Goal: Task Accomplishment & Management: Manage account settings

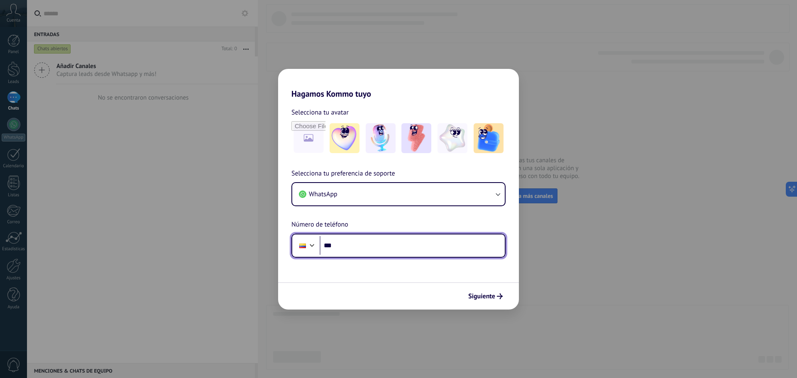
click at [460, 246] on input "***" at bounding box center [412, 245] width 185 height 19
type input "**********"
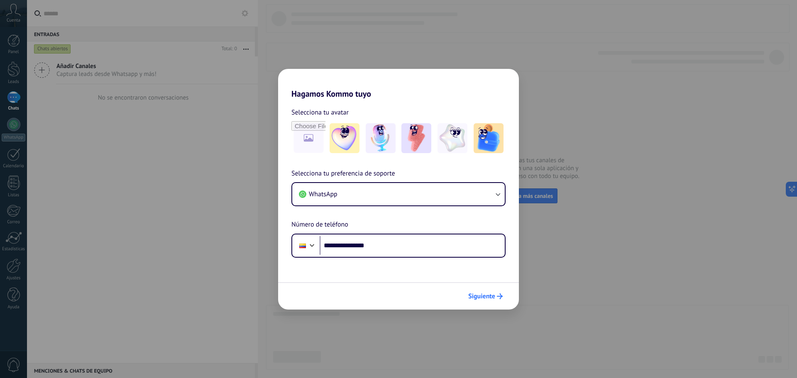
click at [488, 294] on span "Siguiente" at bounding box center [481, 297] width 27 height 6
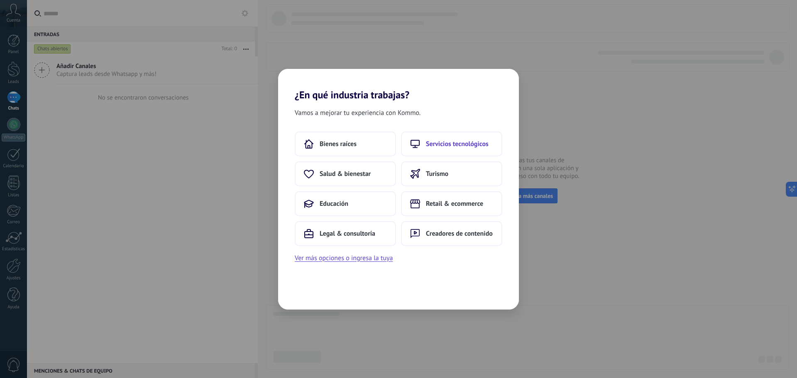
click at [436, 146] on span "Servicios tecnológicos" at bounding box center [457, 144] width 63 height 8
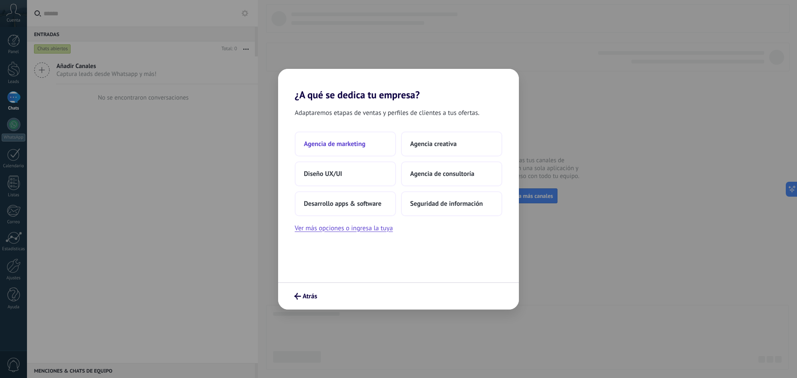
click at [353, 146] on span "Agencia de marketing" at bounding box center [334, 144] width 61 height 8
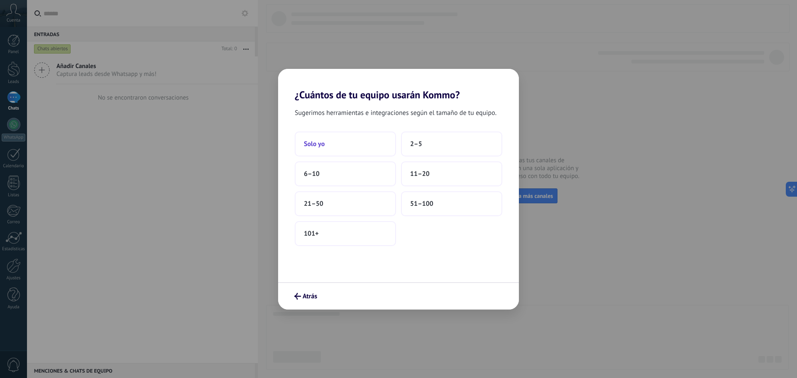
click at [307, 147] on span "Solo yo" at bounding box center [314, 144] width 21 height 8
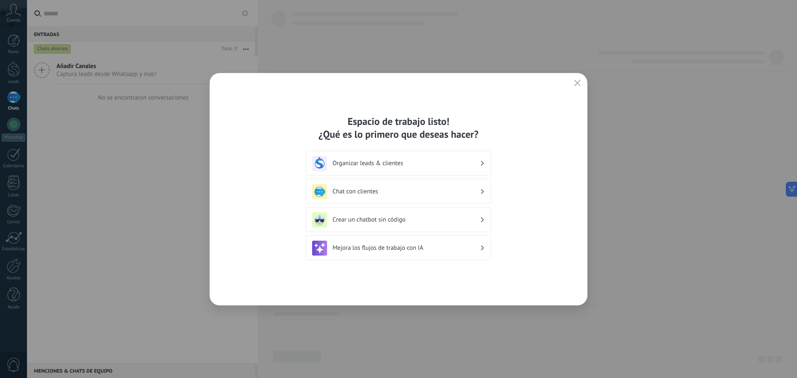
click at [370, 166] on h3 "Organizar leads & clientes" at bounding box center [406, 163] width 147 height 8
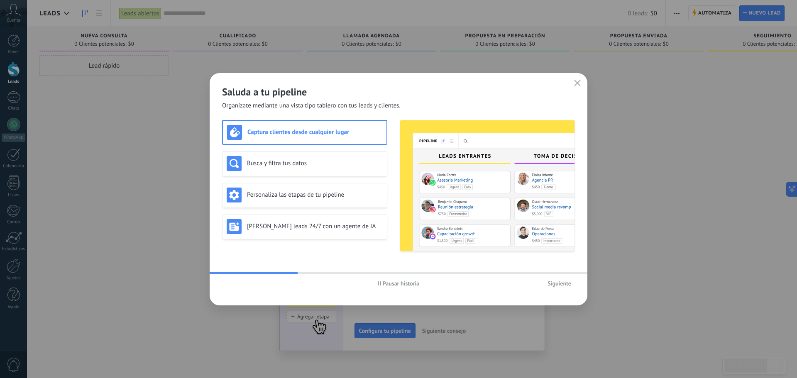
click at [573, 83] on button "button" at bounding box center [577, 84] width 11 height 12
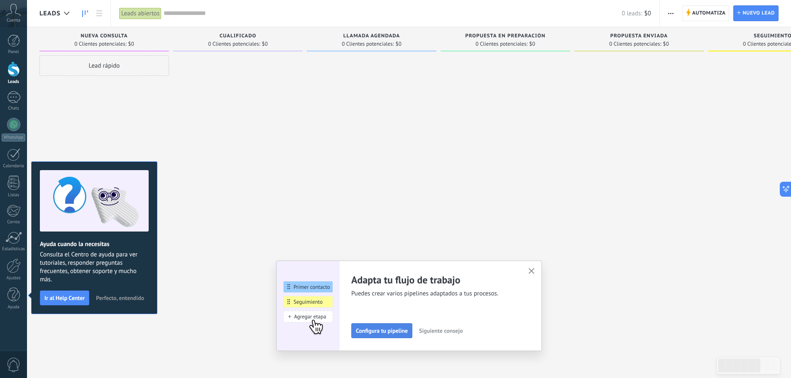
click at [392, 326] on button "Configura tu pipeline" at bounding box center [381, 330] width 61 height 15
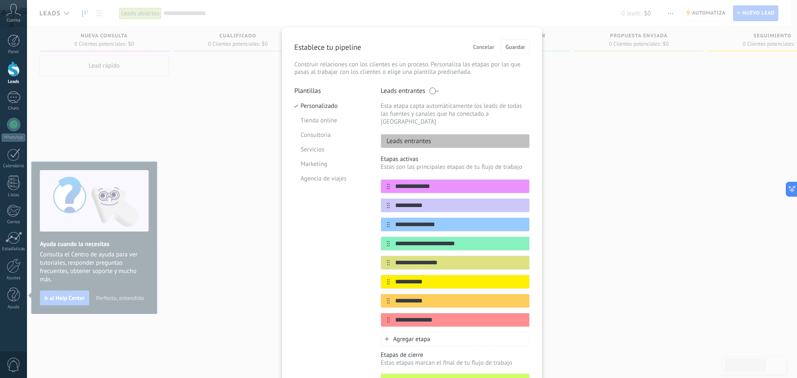
click at [784, 111] on div "**********" at bounding box center [412, 189] width 770 height 378
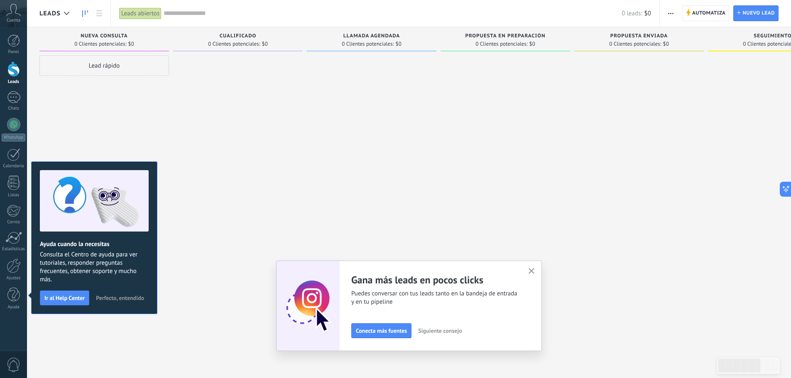
click at [532, 274] on icon "button" at bounding box center [532, 271] width 6 height 6
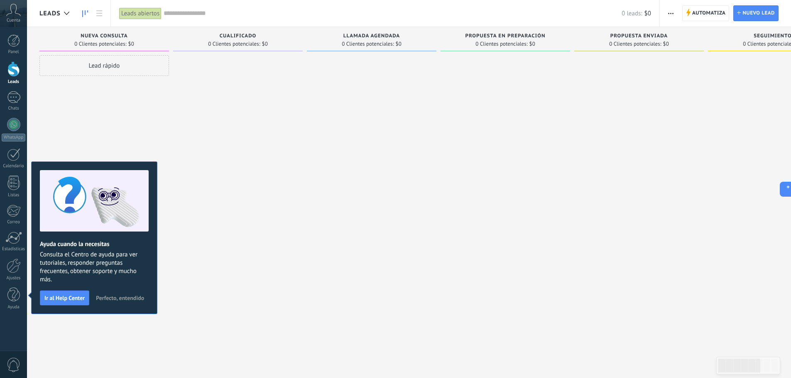
click at [125, 299] on span "Perfecto, entendido" at bounding box center [120, 298] width 48 height 6
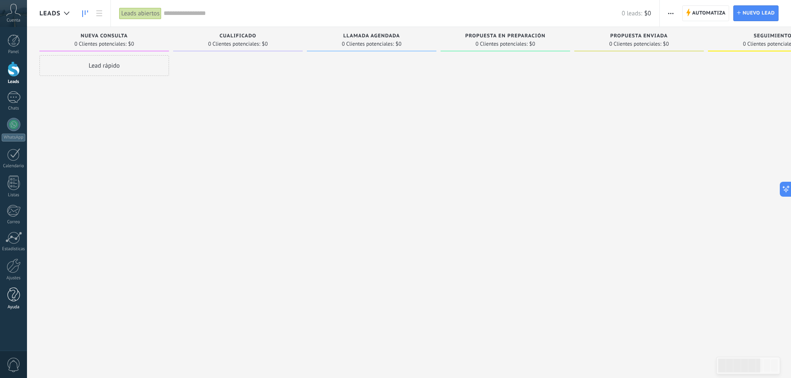
click at [5, 292] on link "Ayuda" at bounding box center [13, 299] width 27 height 22
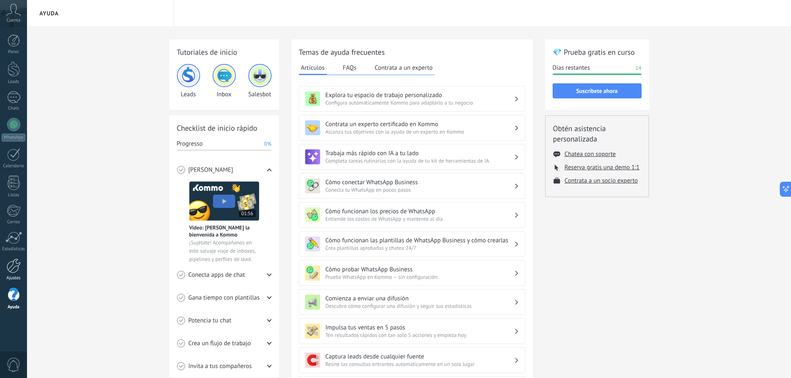
click at [10, 272] on div at bounding box center [14, 266] width 14 height 15
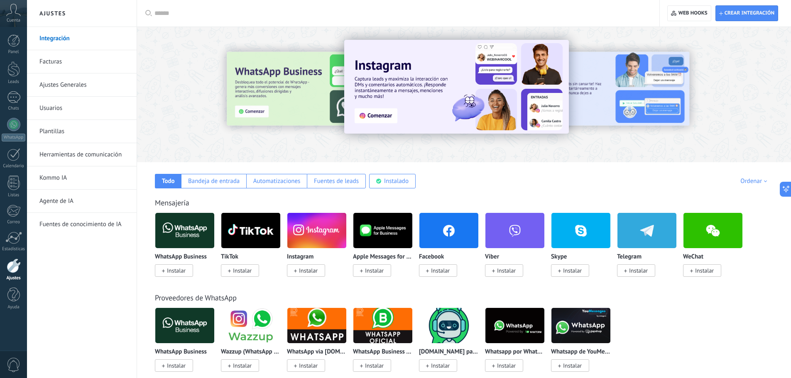
click at [247, 6] on div at bounding box center [400, 13] width 493 height 27
click at [154, 11] on div "Aplicar Aplicar Restablecer" at bounding box center [398, 13] width 523 height 27
click at [148, 13] on icon at bounding box center [148, 13] width 7 height 6
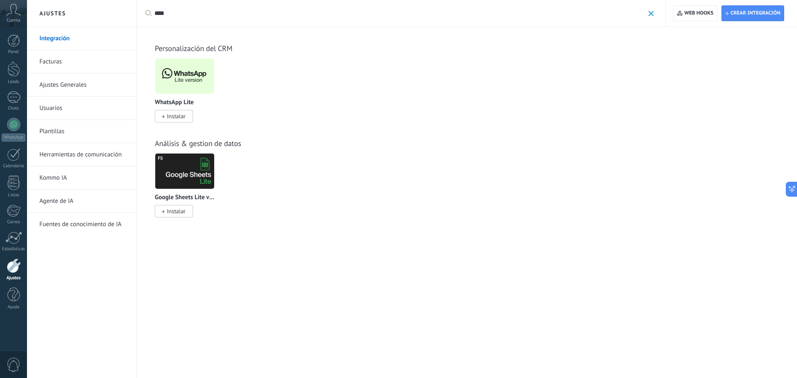
type input "****"
click at [201, 69] on img at bounding box center [184, 76] width 59 height 40
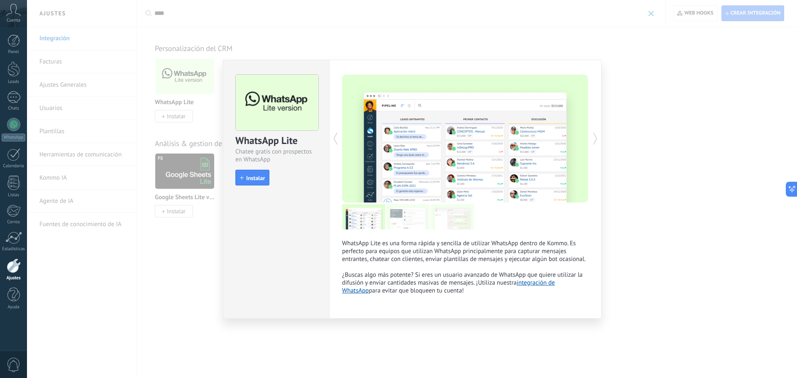
click at [175, 120] on div "WhatsApp Lite Chatee gratis con prospectos en WhatsApp install Instalar WhatsAp…" at bounding box center [412, 189] width 770 height 378
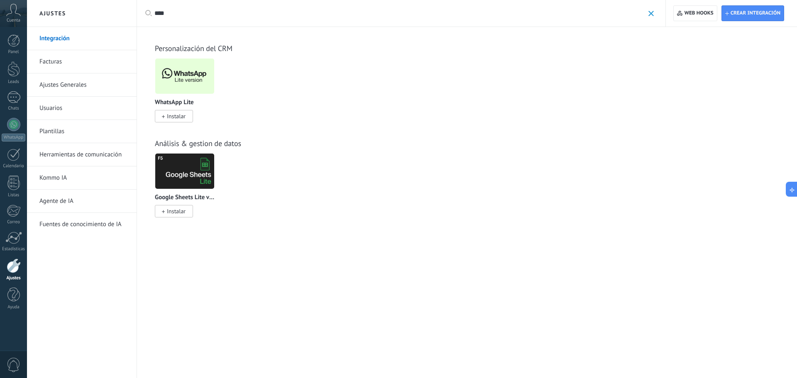
drag, startPoint x: 184, startPoint y: 102, endPoint x: 176, endPoint y: 120, distance: 19.5
click at [176, 120] on span "Instalar" at bounding box center [176, 116] width 19 height 7
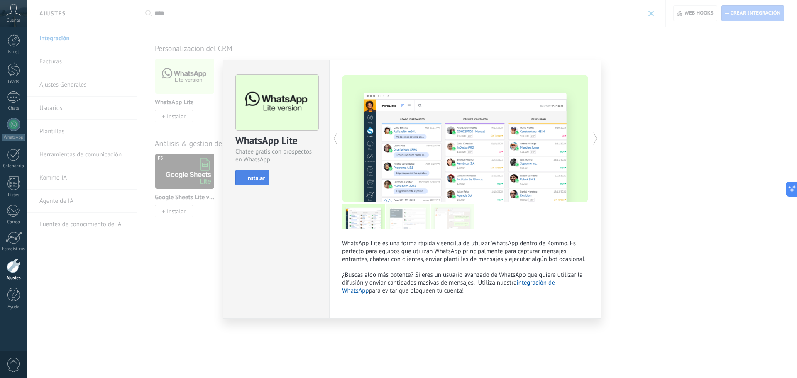
click at [257, 179] on span "Instalar" at bounding box center [255, 178] width 19 height 6
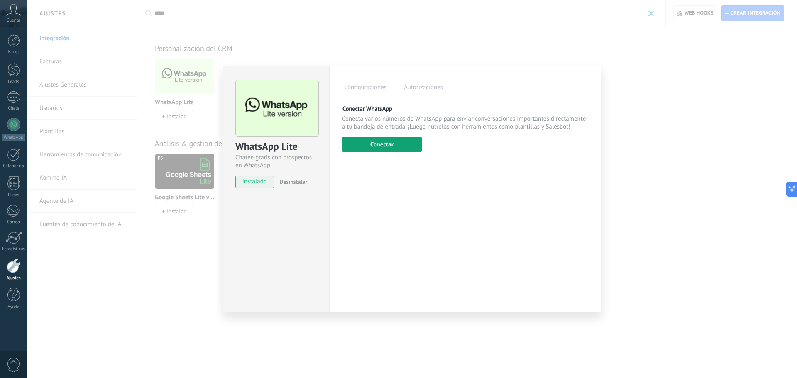
click at [385, 144] on button "Conectar" at bounding box center [382, 144] width 80 height 15
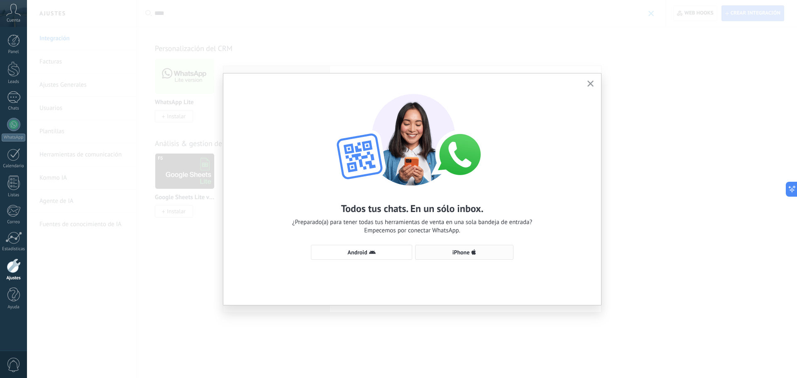
click at [476, 247] on button "iPhone" at bounding box center [464, 252] width 98 height 15
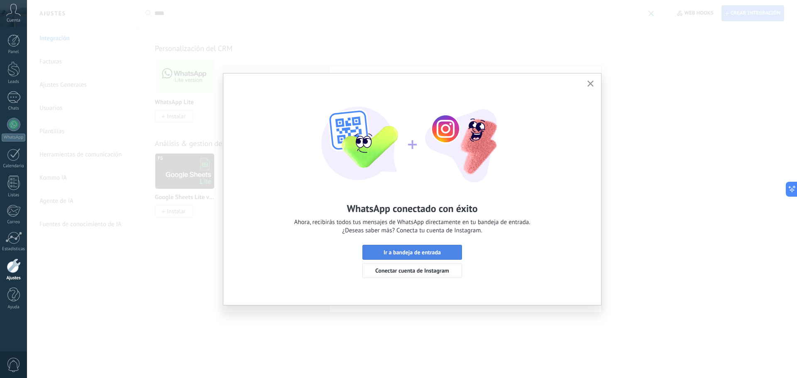
click at [410, 247] on button "Ir a bandeja de entrada" at bounding box center [413, 252] width 100 height 15
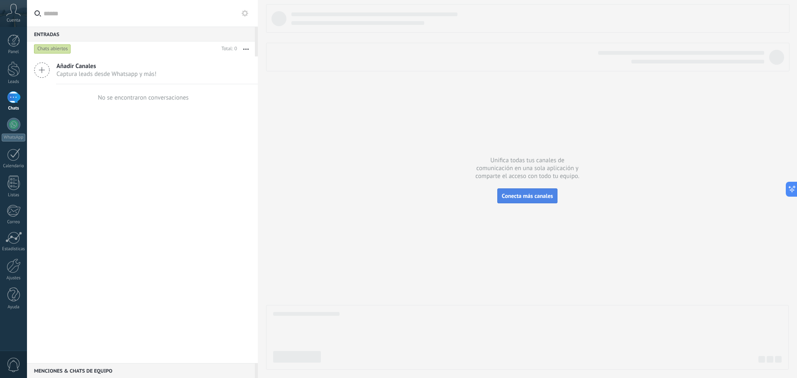
click at [522, 199] on span "Conecta más canales" at bounding box center [527, 195] width 51 height 7
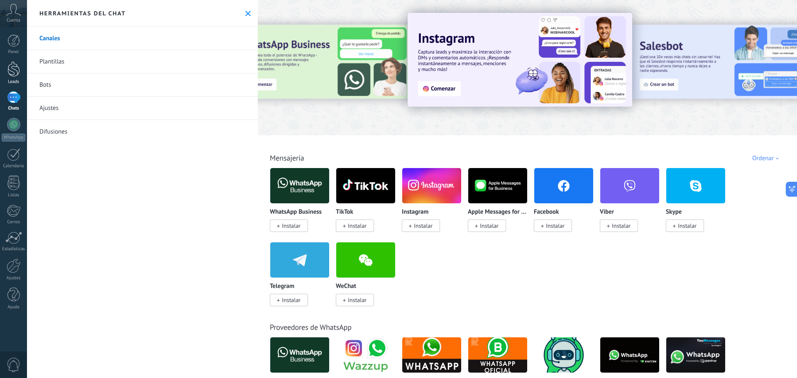
click at [12, 77] on link "Leads" at bounding box center [13, 72] width 27 height 23
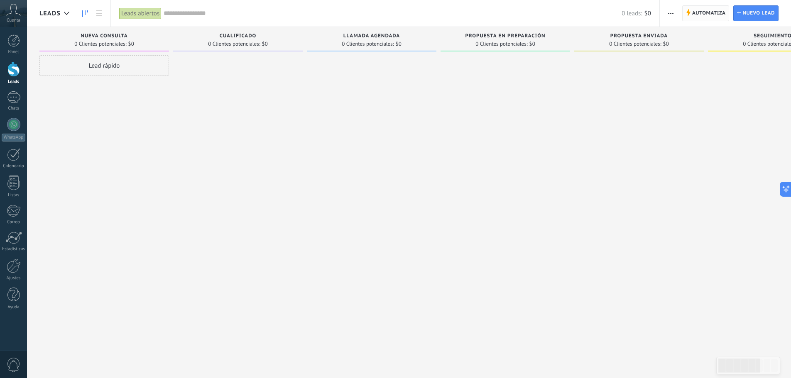
click at [720, 15] on span "Automatiza" at bounding box center [709, 13] width 34 height 15
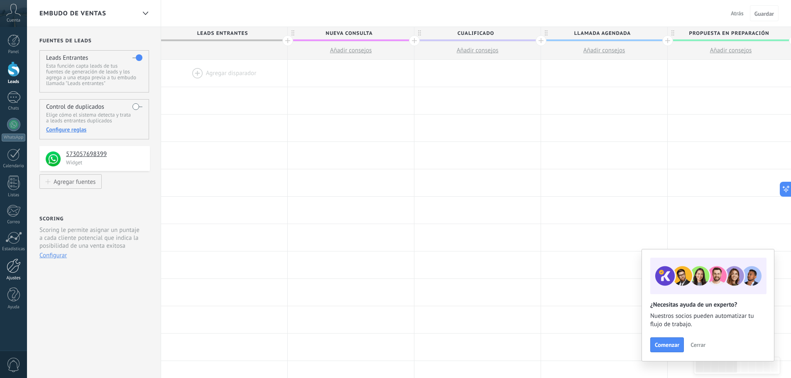
click at [10, 269] on div at bounding box center [14, 266] width 14 height 15
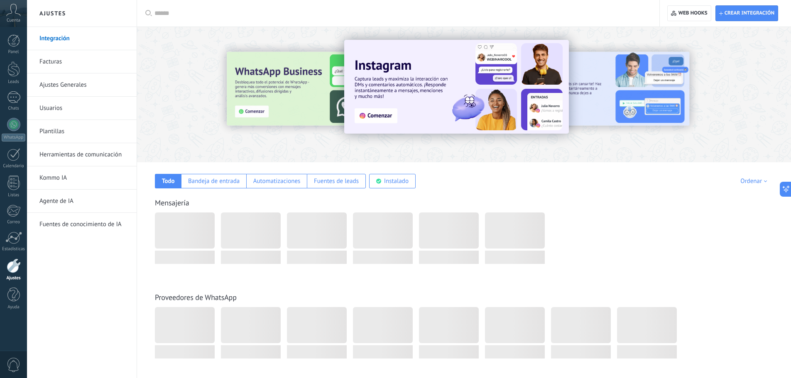
click at [52, 135] on link "Plantillas" at bounding box center [83, 131] width 89 height 23
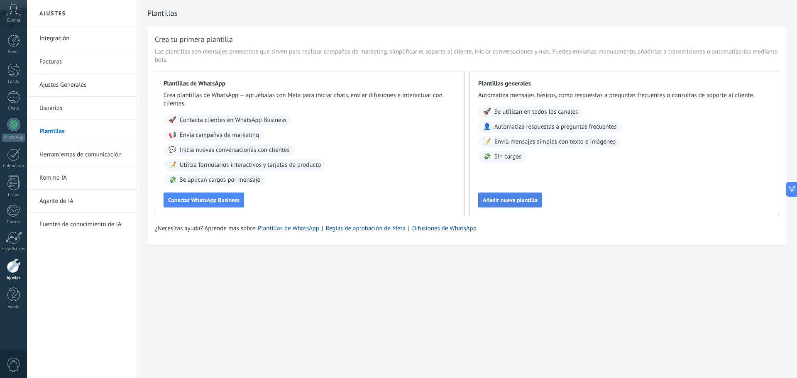
click at [522, 198] on span "Añadir nueva plantilla" at bounding box center [510, 200] width 55 height 6
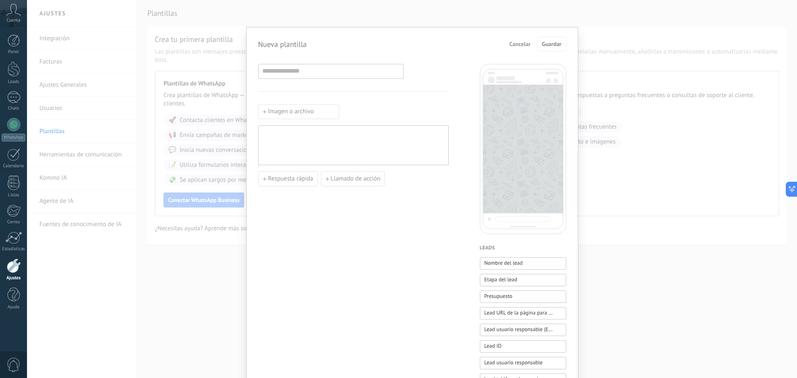
click at [275, 90] on div "Imagen o archivo Respuesta rápida Llamado de acción" at bounding box center [353, 344] width 191 height 561
click at [276, 78] on div at bounding box center [330, 71] width 145 height 15
type input "**********"
click at [359, 149] on div at bounding box center [353, 145] width 182 height 33
click at [556, 42] on span "Guardar" at bounding box center [552, 44] width 20 height 6
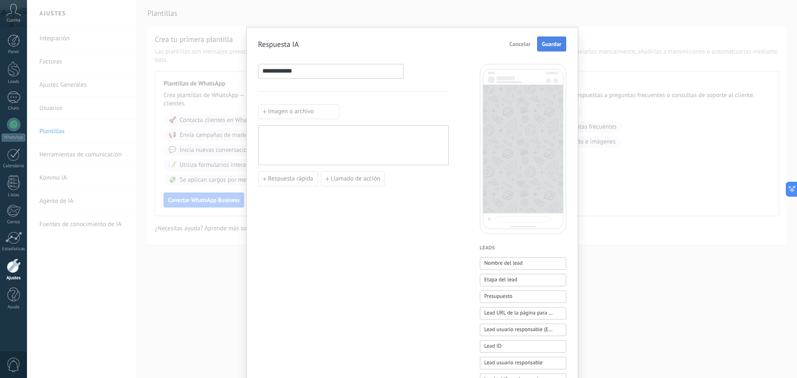
click at [546, 47] on span "Guardar" at bounding box center [552, 44] width 20 height 6
click at [296, 137] on div at bounding box center [353, 145] width 182 height 33
click at [554, 45] on span "Guardar" at bounding box center [552, 44] width 20 height 6
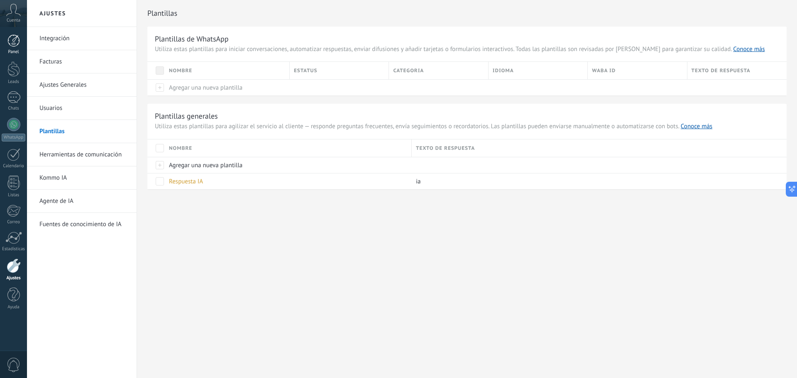
click at [5, 38] on link "Panel" at bounding box center [13, 44] width 27 height 20
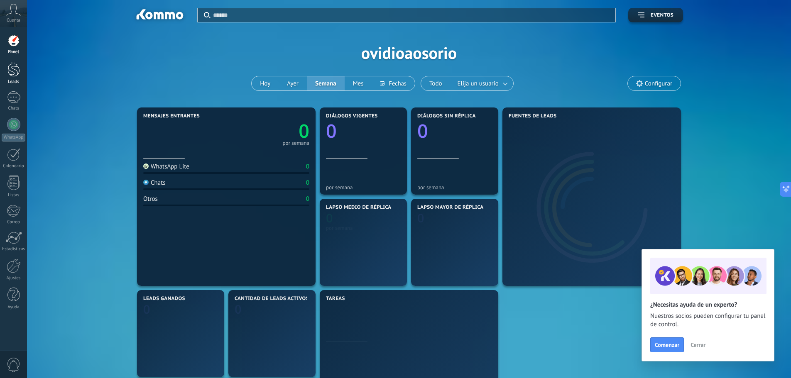
click at [23, 74] on link "Leads" at bounding box center [13, 72] width 27 height 23
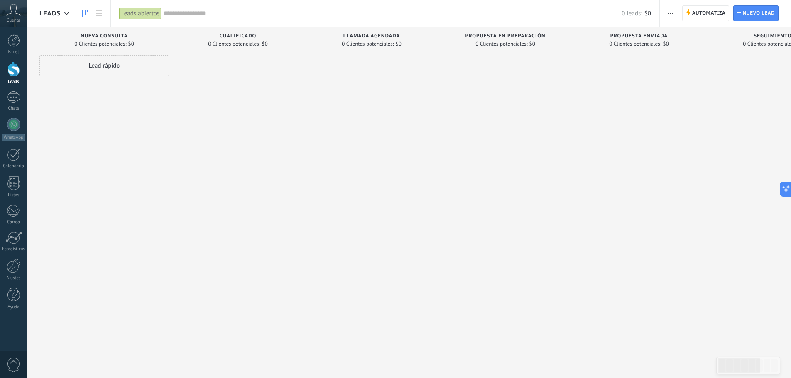
click at [98, 65] on div "Lead rápido" at bounding box center [104, 65] width 130 height 21
click at [51, 172] on button "Instalar" at bounding box center [57, 177] width 28 height 16
click at [150, 88] on div "Lead #6013660 [DATE] 5:21PM No hay tareas" at bounding box center [104, 89] width 125 height 17
click at [64, 84] on link "Lead #6013660" at bounding box center [86, 84] width 88 height 7
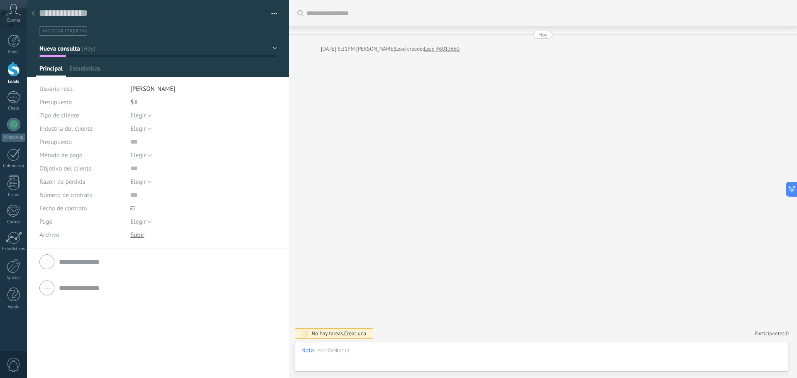
scroll to position [12, 0]
click at [184, 71] on span "Configurar" at bounding box center [182, 71] width 27 height 12
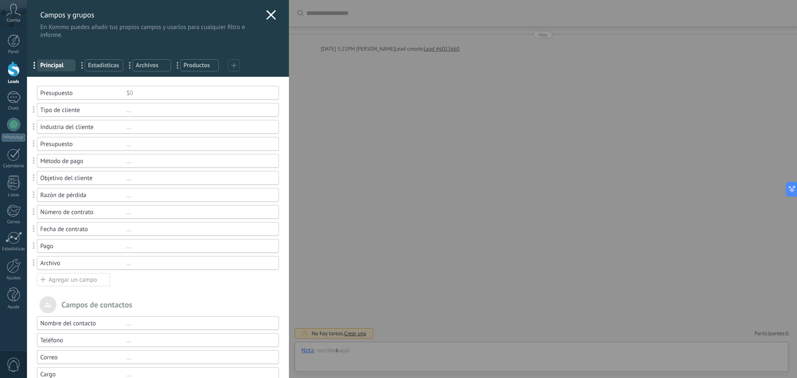
click at [269, 10] on icon at bounding box center [271, 15] width 10 height 10
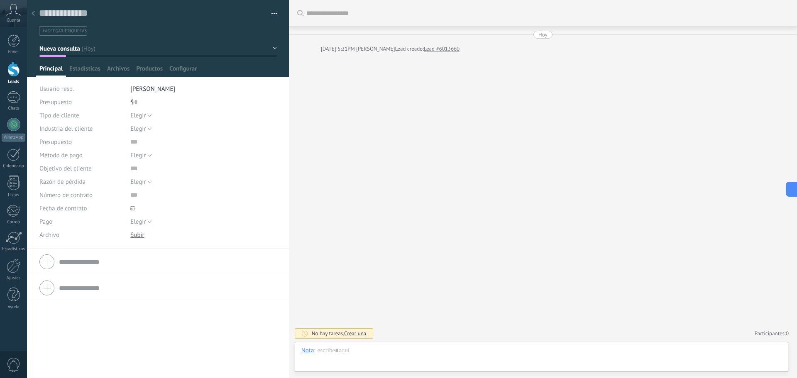
click at [275, 13] on div "Guardar y crear Imprimir Administrar etiquetas Exportar a excel" at bounding box center [158, 18] width 262 height 36
click at [267, 13] on button "button" at bounding box center [271, 13] width 12 height 12
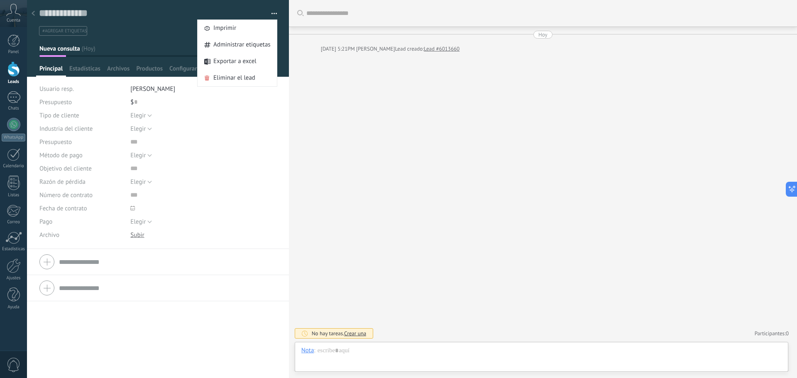
click at [283, 65] on div at bounding box center [158, 38] width 262 height 77
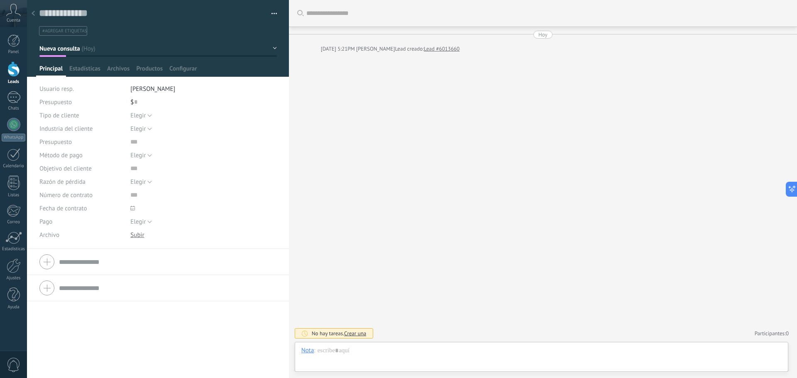
click at [274, 46] on div "Guardar y crear Imprimir Administrar etiquetas Exportar a excel" at bounding box center [158, 32] width 262 height 65
click at [270, 49] on button "Nueva consulta" at bounding box center [158, 48] width 238 height 15
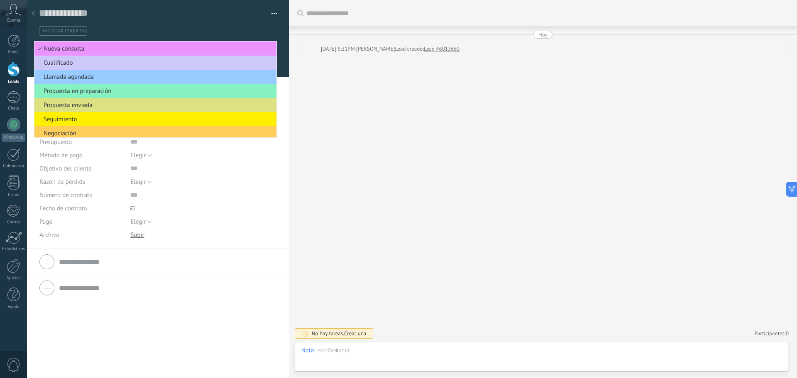
click at [257, 21] on div "Guardar y crear Imprimir Administrar etiquetas Exportar a excel" at bounding box center [158, 21] width 238 height 29
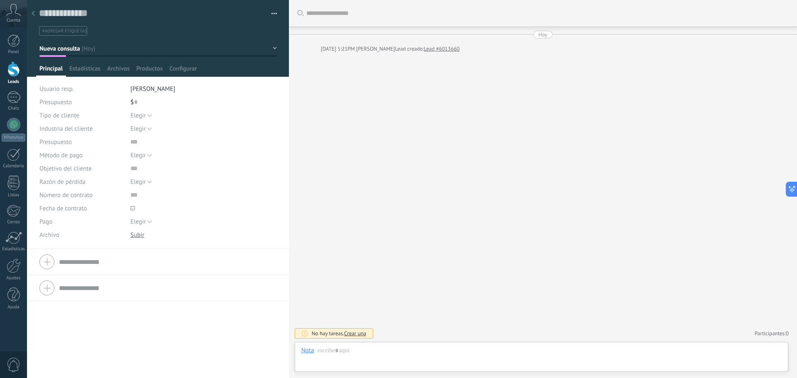
click at [191, 64] on div "Guardar y crear Imprimir Administrar etiquetas Exportar a excel" at bounding box center [158, 124] width 262 height 249
click at [186, 66] on span "Configurar" at bounding box center [182, 71] width 27 height 12
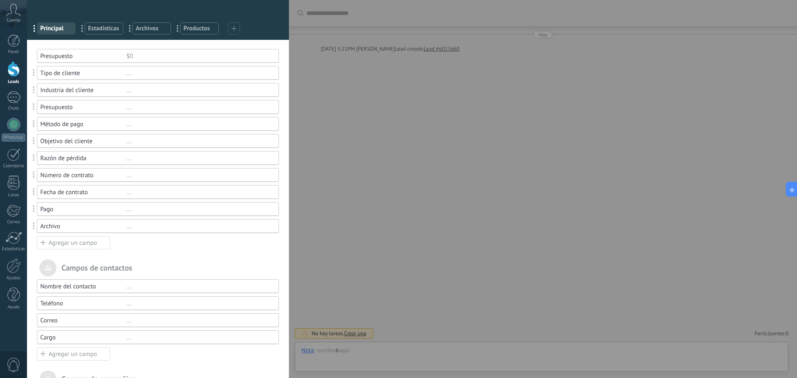
scroll to position [0, 0]
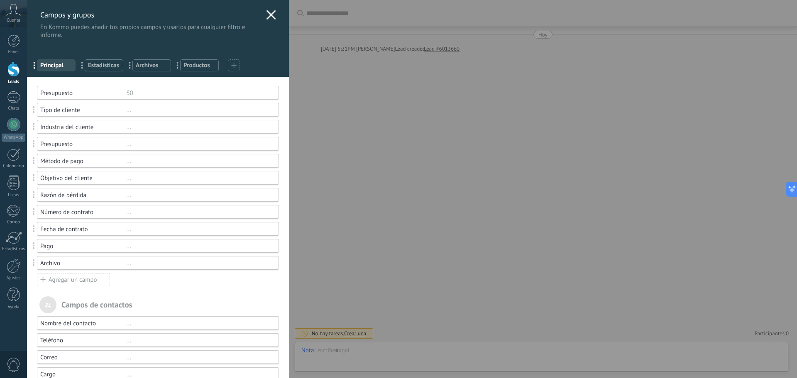
click at [268, 13] on icon at bounding box center [271, 15] width 10 height 10
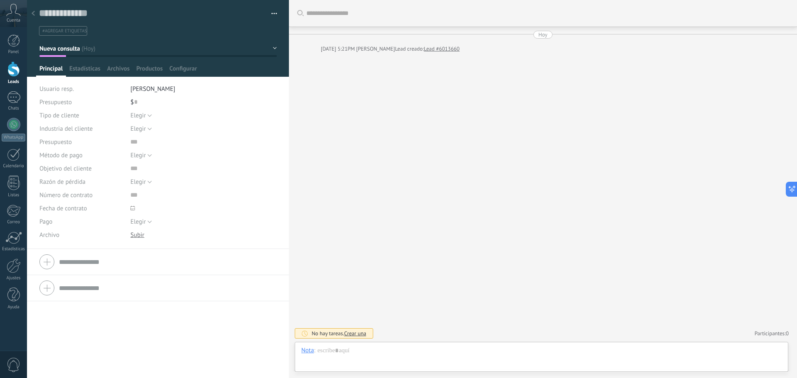
click at [271, 48] on button "Nueva consulta" at bounding box center [158, 48] width 238 height 15
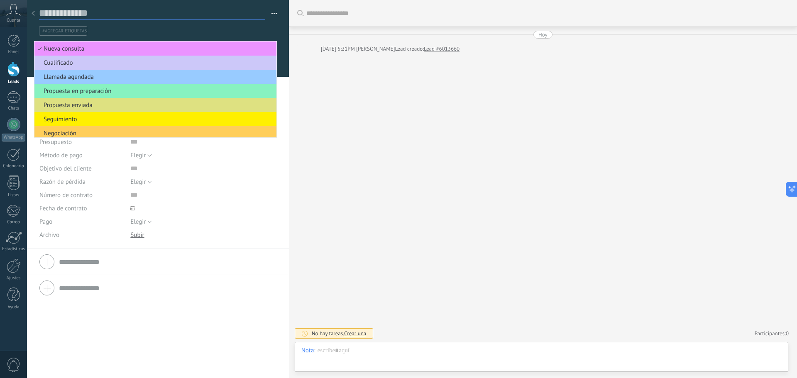
click at [238, 12] on textarea at bounding box center [152, 13] width 226 height 13
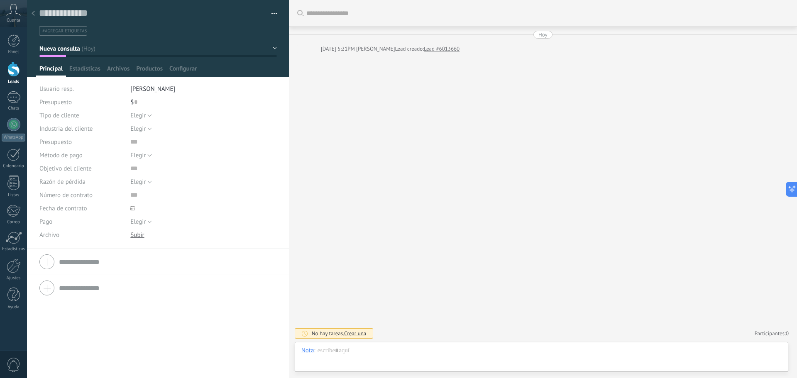
click at [272, 14] on button "button" at bounding box center [271, 13] width 12 height 12
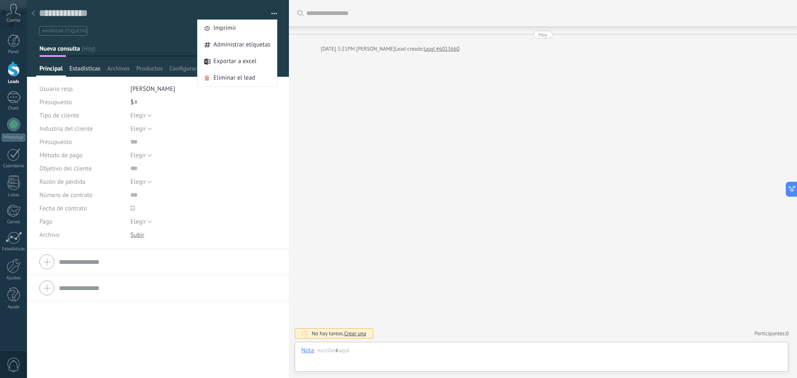
click at [81, 66] on span "Estadísticas" at bounding box center [84, 71] width 31 height 12
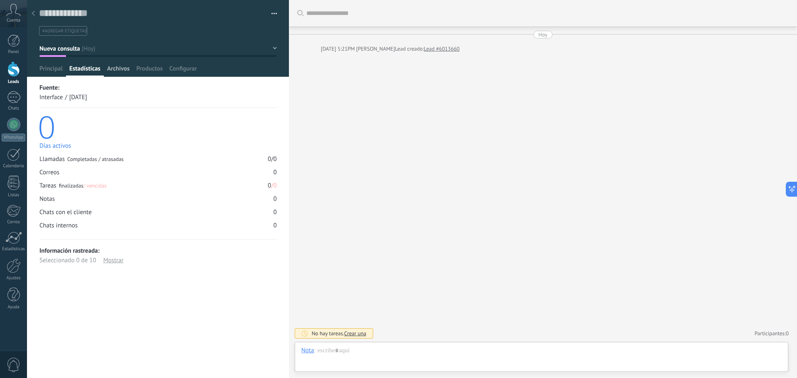
click at [110, 68] on span "Archivos" at bounding box center [118, 71] width 22 height 12
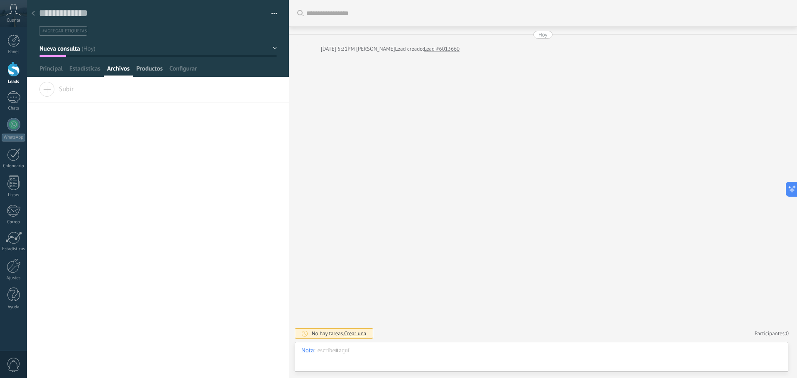
click at [147, 73] on span "Productos" at bounding box center [149, 71] width 27 height 12
click at [188, 71] on span "Configurar" at bounding box center [182, 71] width 27 height 12
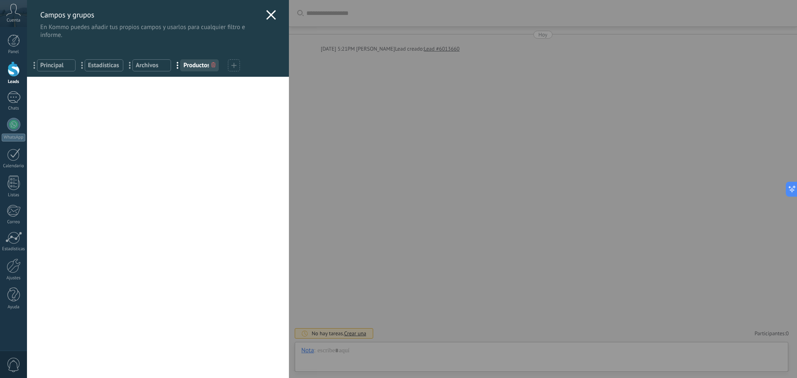
click at [27, 73] on div "Campos y grupos En Kommo puedes añadir tus propios campos y usarlos para cualqu…" at bounding box center [412, 189] width 770 height 378
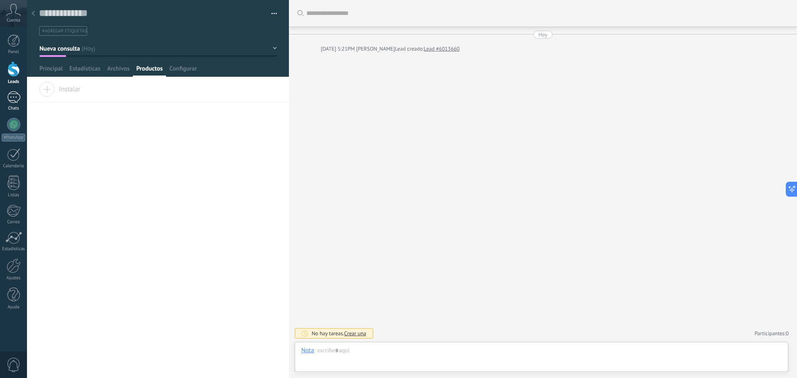
click at [9, 107] on div "Chats" at bounding box center [14, 108] width 24 height 5
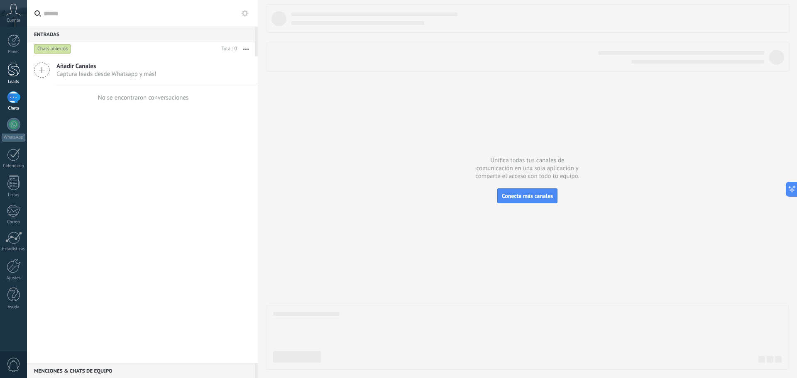
click at [7, 73] on link "Leads" at bounding box center [13, 72] width 27 height 23
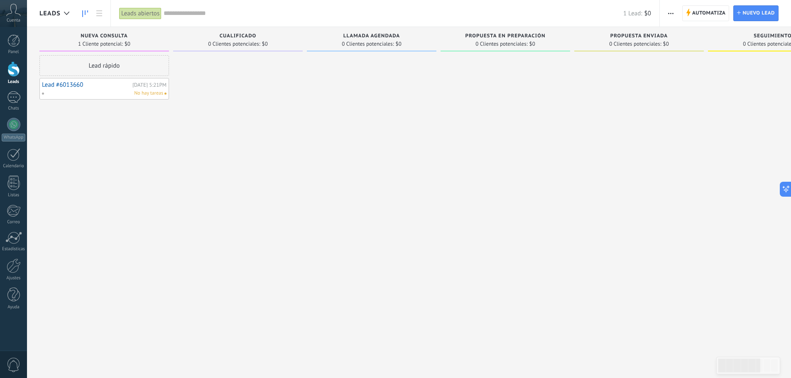
click at [123, 42] on span "1 Cliente potencial:" at bounding box center [100, 44] width 45 height 5
click at [725, 12] on span "Automatiza" at bounding box center [709, 13] width 34 height 15
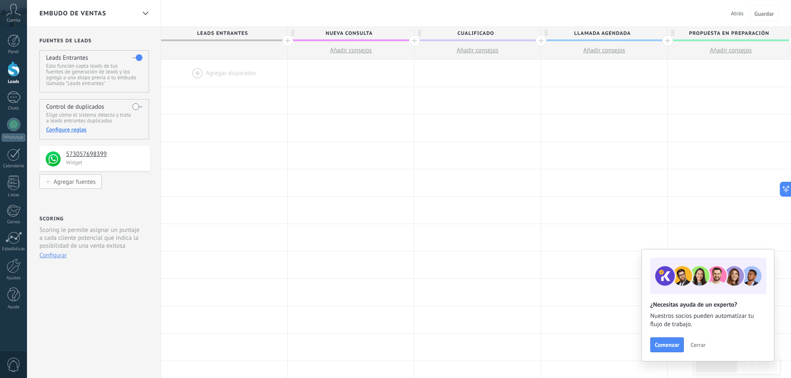
click at [73, 180] on div "Agregar fuentes" at bounding box center [75, 181] width 42 height 7
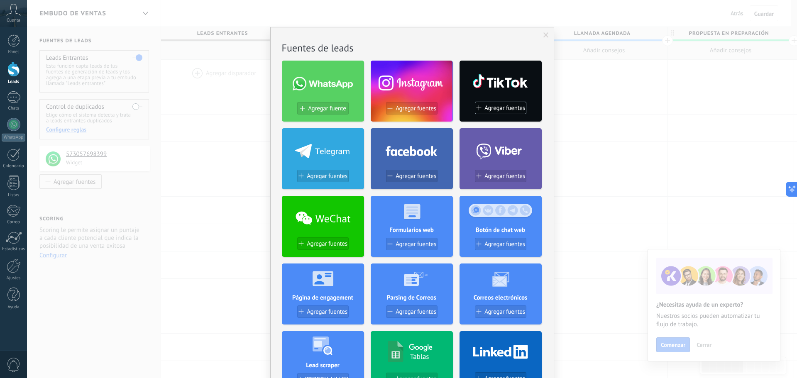
click at [544, 35] on span at bounding box center [546, 35] width 5 height 6
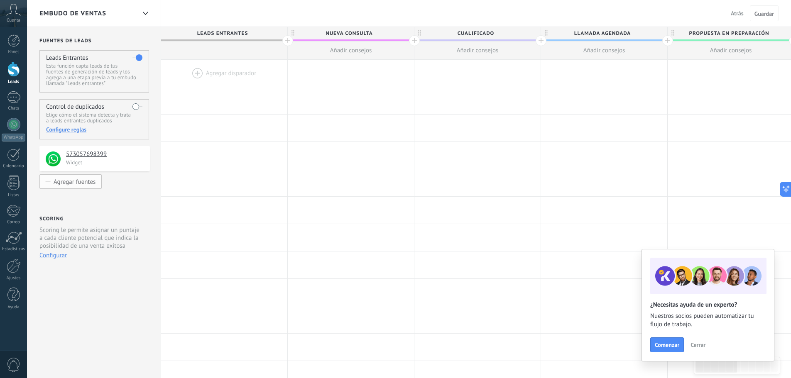
click at [63, 185] on div "Agregar fuentes" at bounding box center [75, 181] width 42 height 7
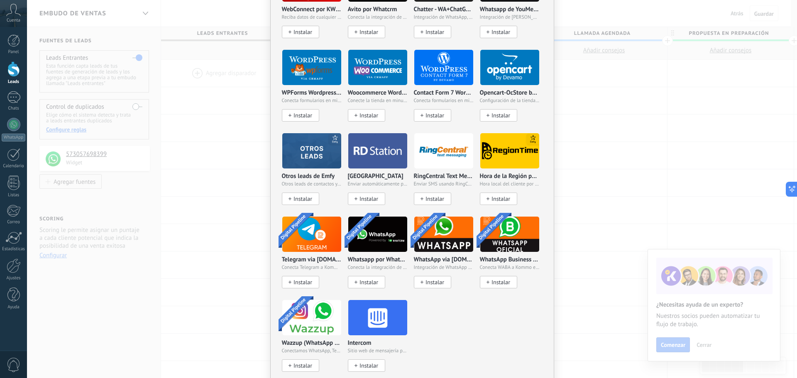
scroll to position [460, 0]
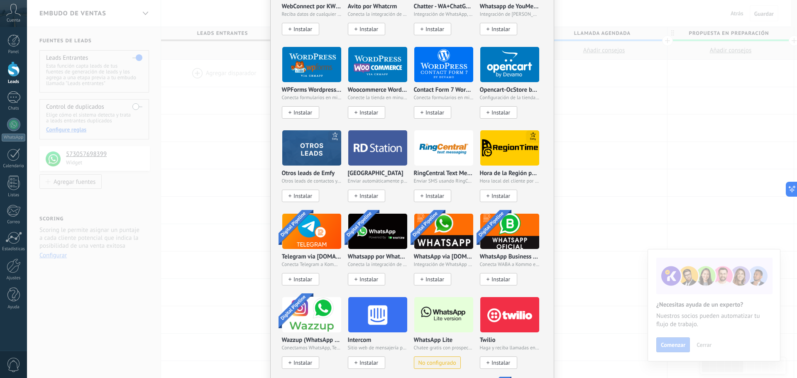
click at [243, 144] on div "No hay resultados Fuentes de leads Agregar fuente Agregar fuentes Agregar fuent…" at bounding box center [412, 189] width 770 height 378
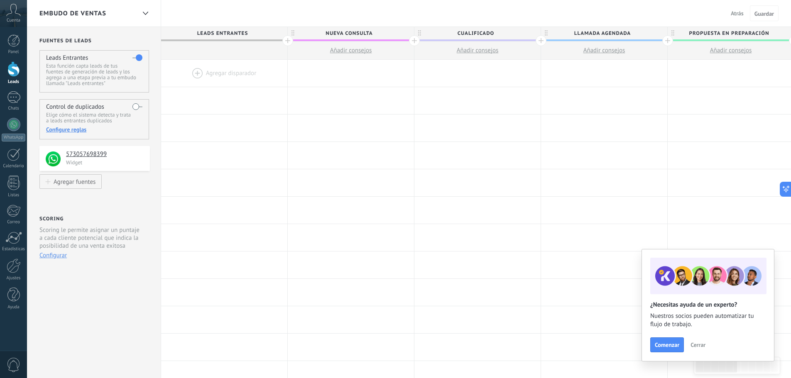
click at [227, 79] on div at bounding box center [224, 73] width 126 height 27
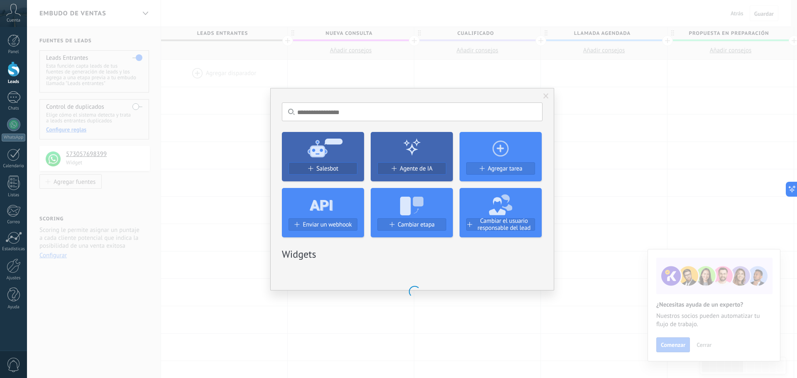
click at [215, 117] on div "No hay resultados Salesbot Agente de IA Agregar tarea Enviar un webhook Cambiar…" at bounding box center [412, 189] width 770 height 378
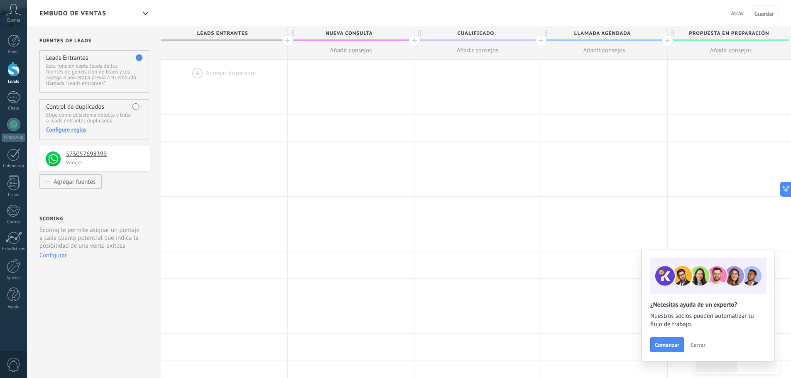
click at [13, 55] on div "Panel Leads Chats WhatsApp Clientes" at bounding box center [13, 176] width 27 height 284
click at [18, 98] on div at bounding box center [13, 97] width 13 height 12
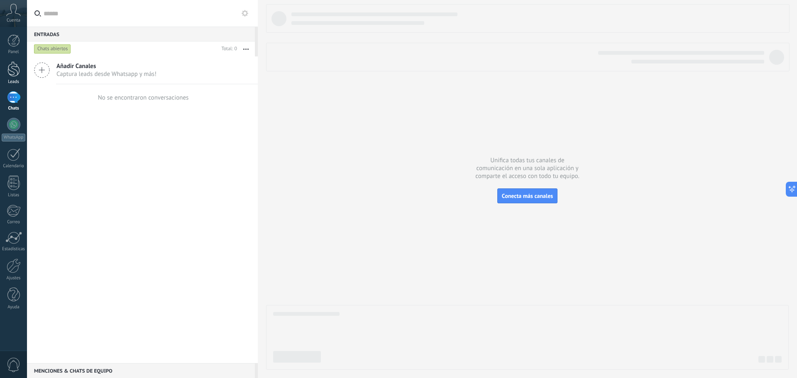
click at [2, 78] on link "Leads" at bounding box center [13, 72] width 27 height 23
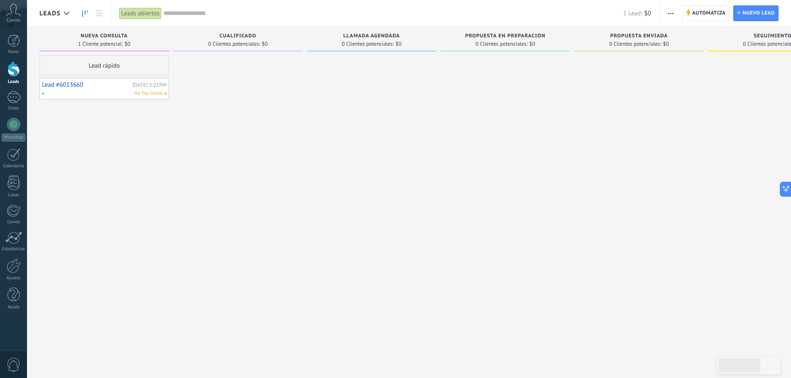
drag, startPoint x: 67, startPoint y: 93, endPoint x: 132, endPoint y: 84, distance: 64.9
click at [130, 84] on link "Lead #6013660" at bounding box center [86, 84] width 88 height 7
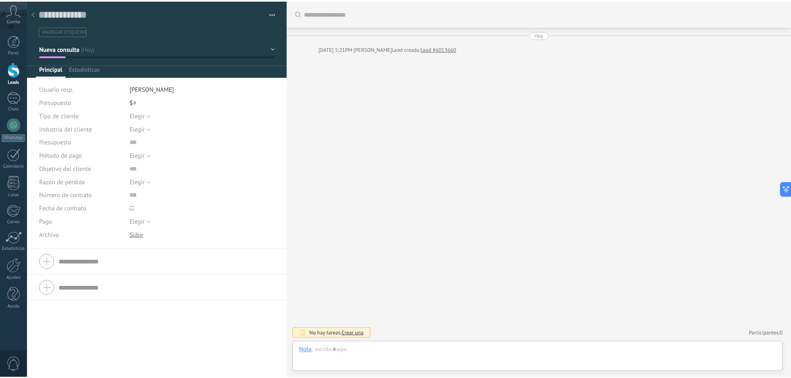
scroll to position [12, 0]
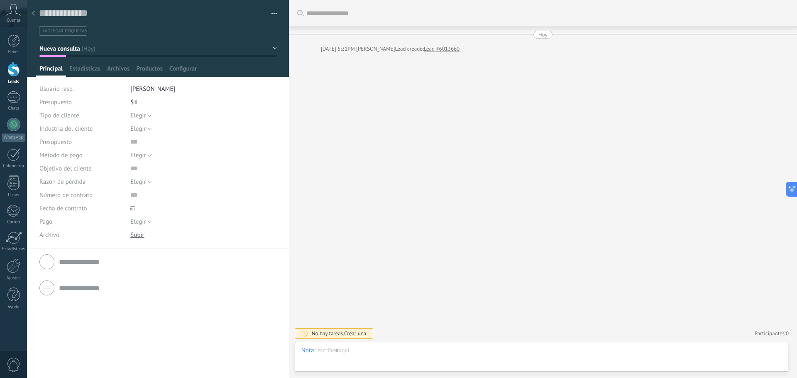
click at [277, 15] on div "Guardar y crear Imprimir Administrar etiquetas Exportar a excel" at bounding box center [158, 18] width 262 height 36
click at [272, 10] on button "button" at bounding box center [271, 13] width 12 height 12
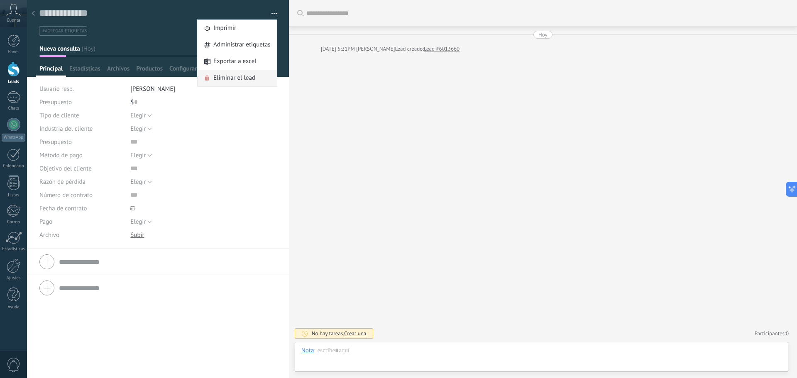
click at [236, 81] on span "Eliminar el lead" at bounding box center [234, 78] width 42 height 17
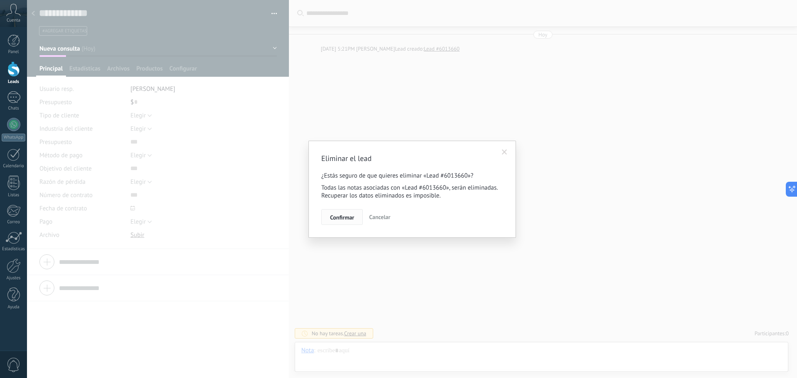
click at [356, 216] on button "Confirmar" at bounding box center [342, 217] width 42 height 16
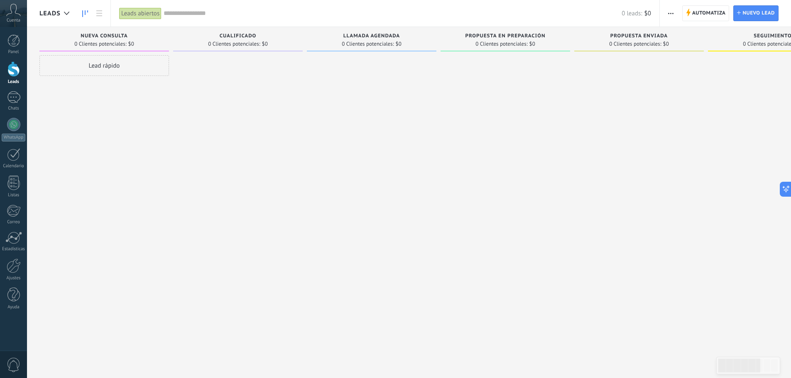
click at [190, 175] on div at bounding box center [238, 190] width 130 height 270
click at [748, 11] on span "Nuevo lead" at bounding box center [758, 13] width 32 height 15
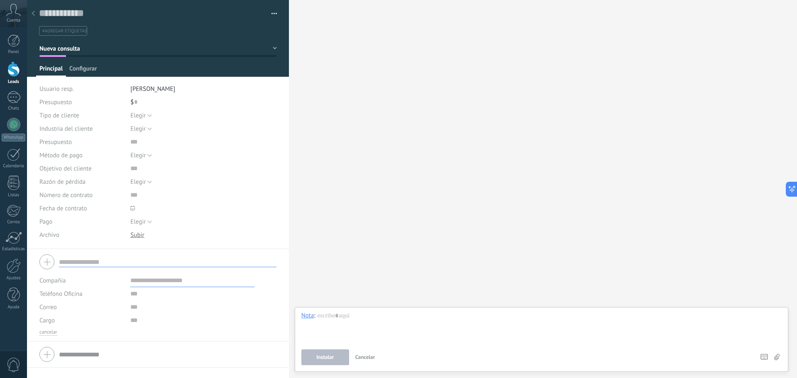
click at [91, 67] on span "Configurar" at bounding box center [82, 71] width 27 height 12
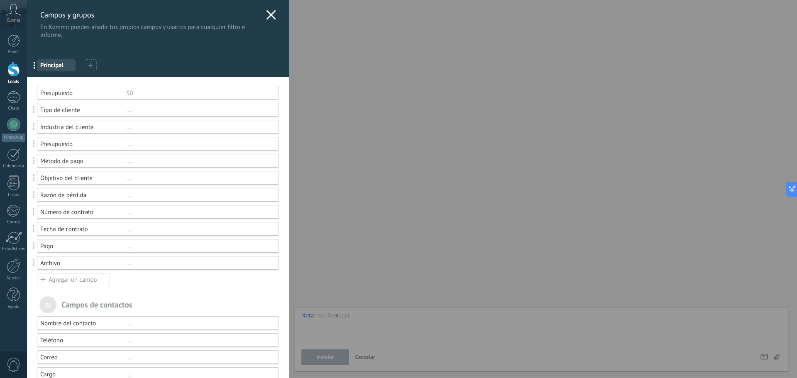
click at [274, 16] on div "Campos y grupos En Kommo puedes añadir tus propios campos y usarlos para cualqu…" at bounding box center [158, 19] width 262 height 39
click at [267, 15] on use at bounding box center [271, 15] width 10 height 10
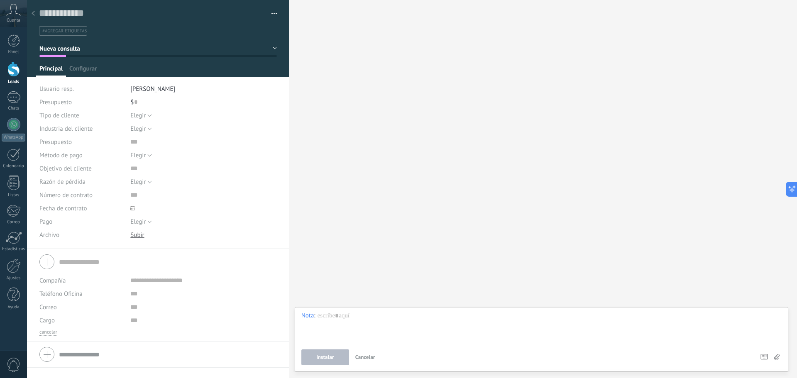
click at [34, 15] on use at bounding box center [33, 13] width 3 height 5
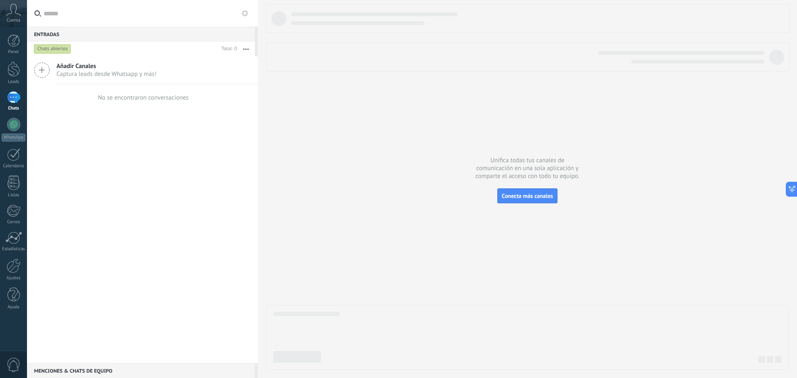
click at [90, 68] on span "Añadir Canales" at bounding box center [106, 66] width 100 height 8
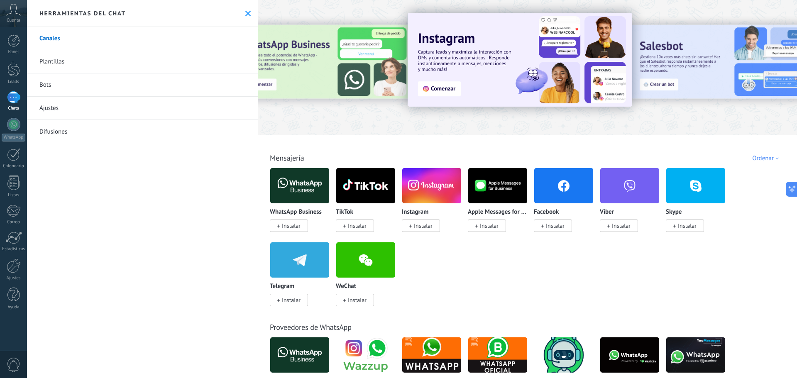
click at [247, 14] on icon at bounding box center [247, 13] width 5 height 5
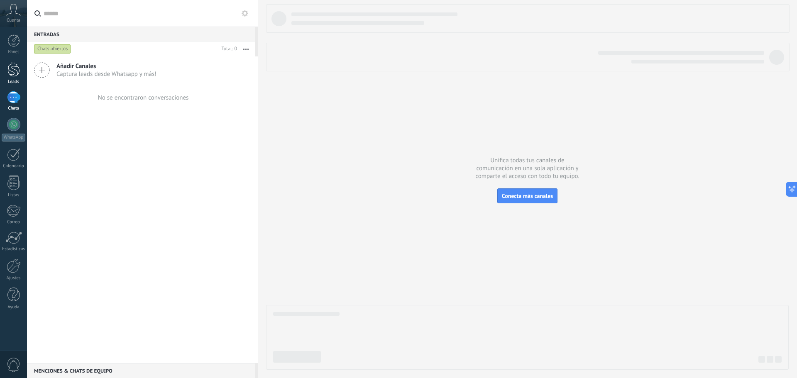
click at [0, 78] on link "Leads" at bounding box center [13, 72] width 27 height 23
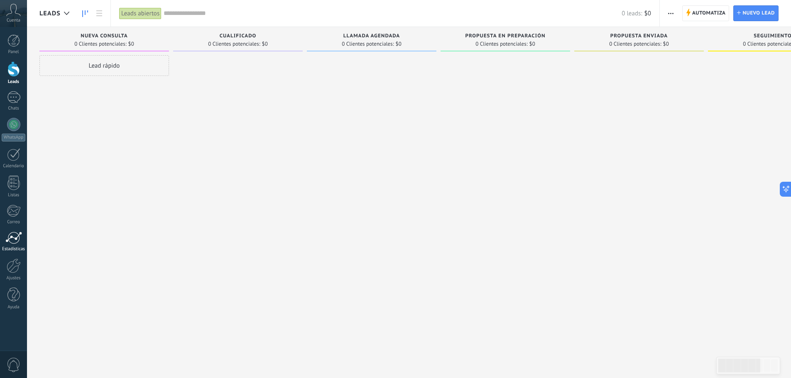
click at [17, 250] on div "Estadísticas" at bounding box center [14, 249] width 24 height 5
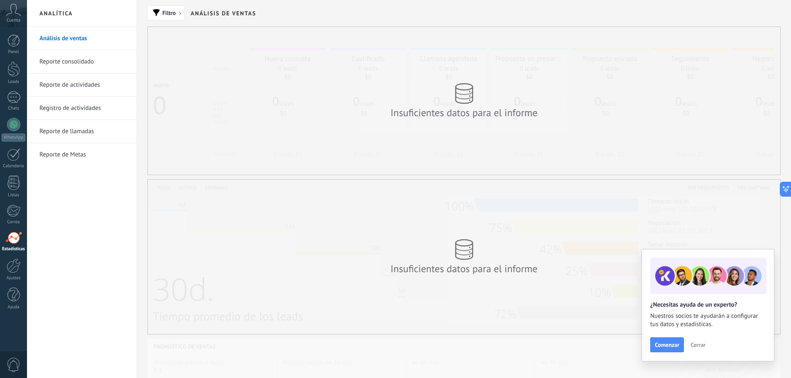
click at [699, 340] on button "Cerrar" at bounding box center [698, 345] width 22 height 12
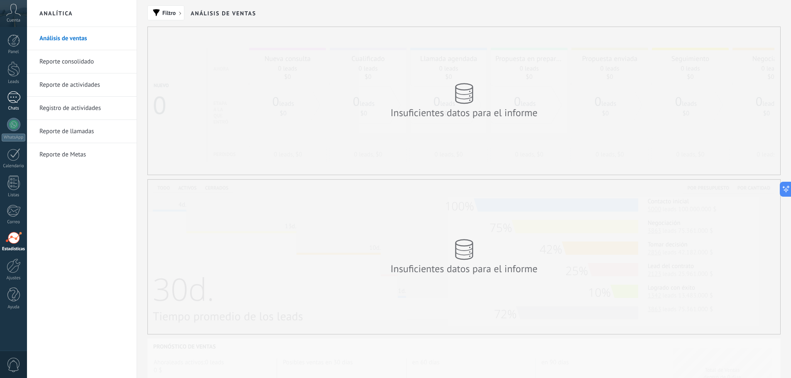
click at [5, 100] on link "Chats" at bounding box center [13, 101] width 27 height 20
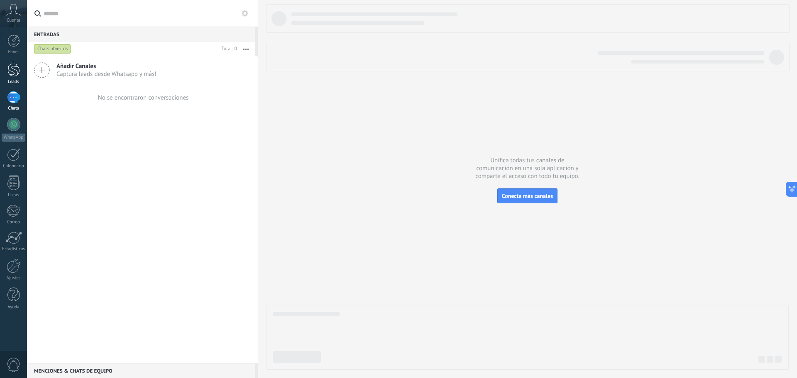
click at [18, 72] on div at bounding box center [13, 68] width 12 height 15
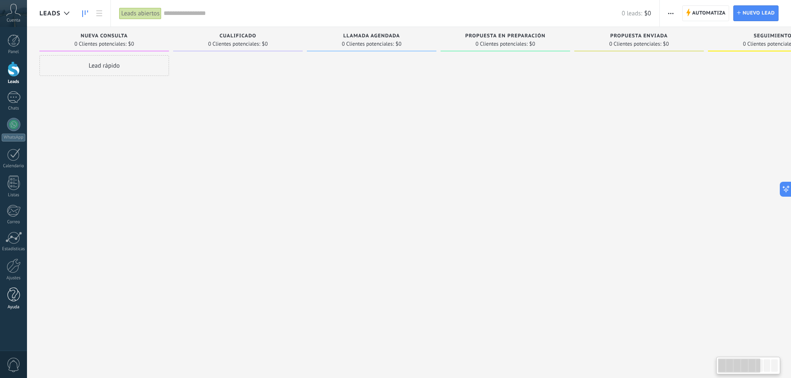
click at [8, 303] on link "Ayuda" at bounding box center [13, 299] width 27 height 22
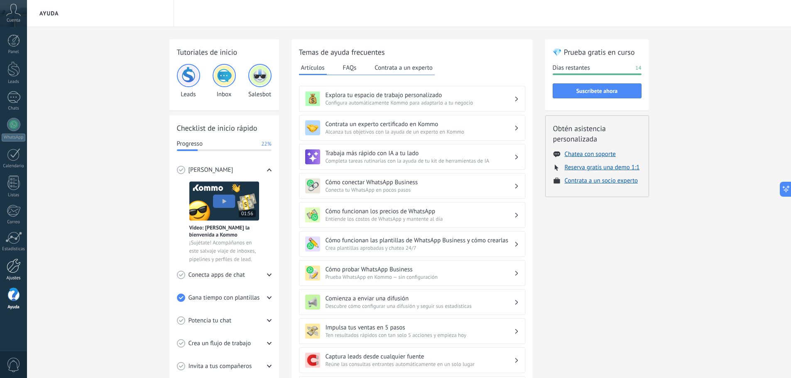
click at [9, 274] on link "Ajustes" at bounding box center [13, 270] width 27 height 22
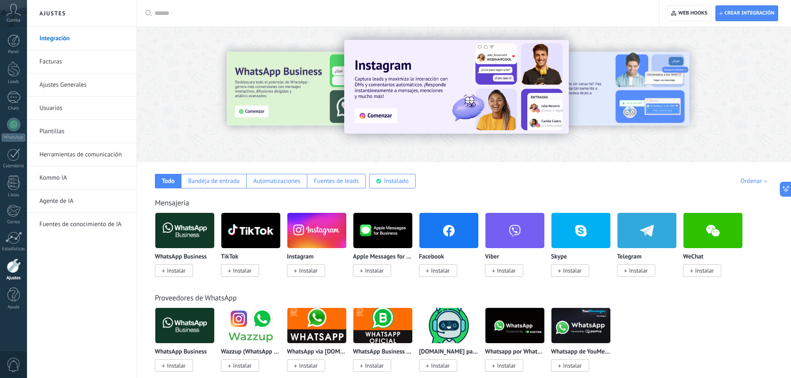
click at [72, 46] on link "Integración" at bounding box center [83, 38] width 89 height 23
click at [402, 183] on div "Instalado" at bounding box center [396, 181] width 25 height 8
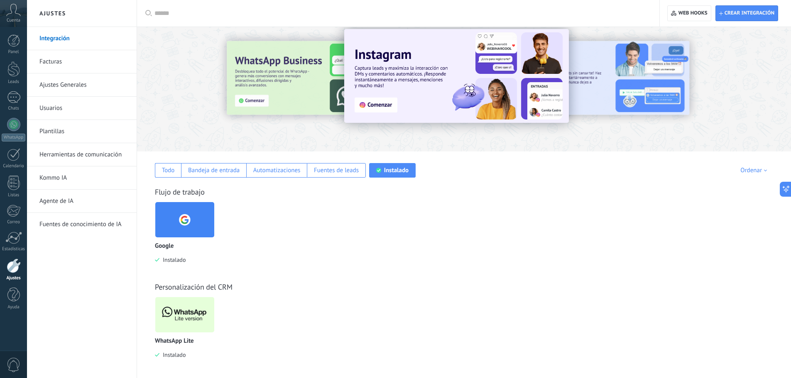
scroll to position [14, 0]
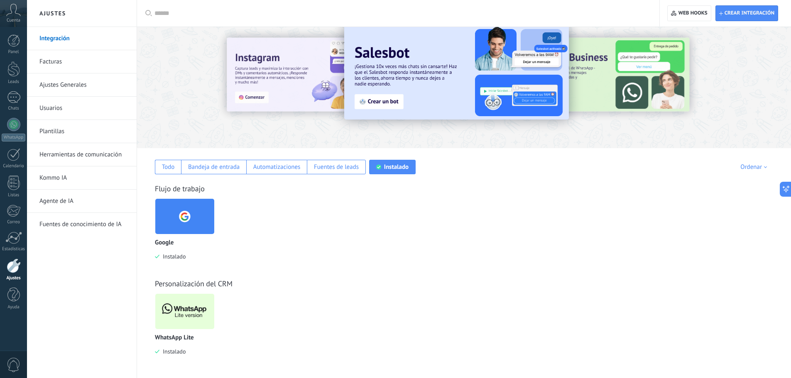
click at [187, 310] on img at bounding box center [184, 312] width 59 height 40
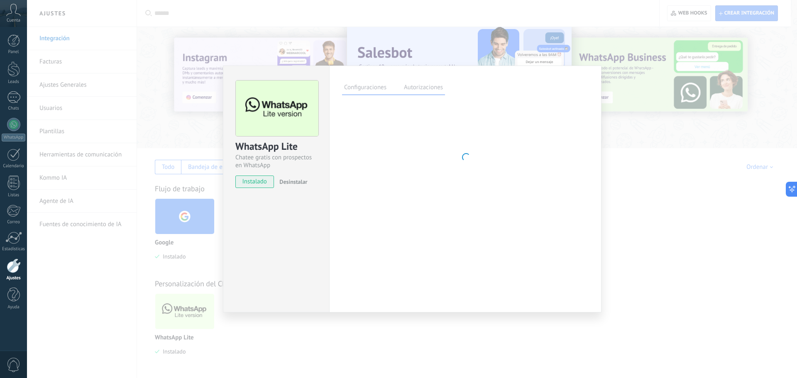
click at [186, 310] on div "WhatsApp Lite Chatee gratis con prospectos en WhatsApp instalado Desinstalar Co…" at bounding box center [412, 189] width 770 height 378
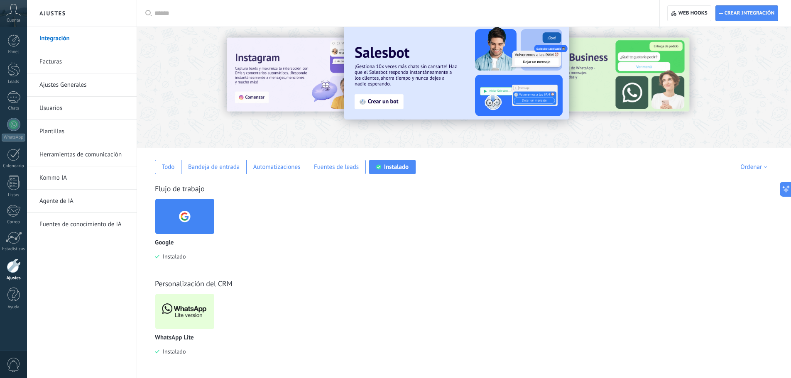
click at [185, 310] on img at bounding box center [184, 312] width 59 height 40
click at [182, 308] on img at bounding box center [184, 312] width 59 height 40
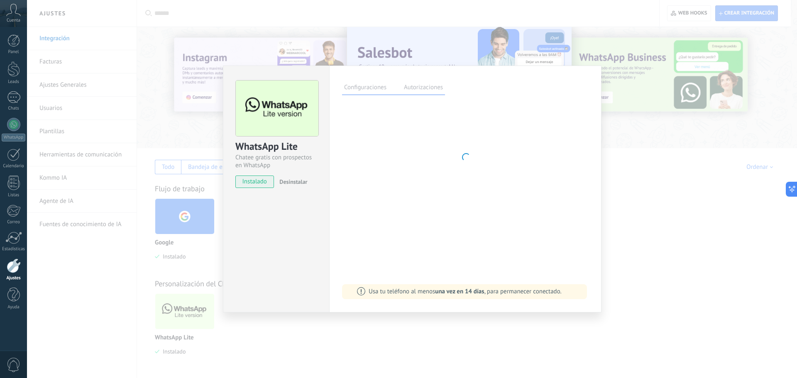
click at [182, 307] on div "WhatsApp Lite Chatee gratis con prospectos en WhatsApp instalado Desinstalar Co…" at bounding box center [412, 189] width 770 height 378
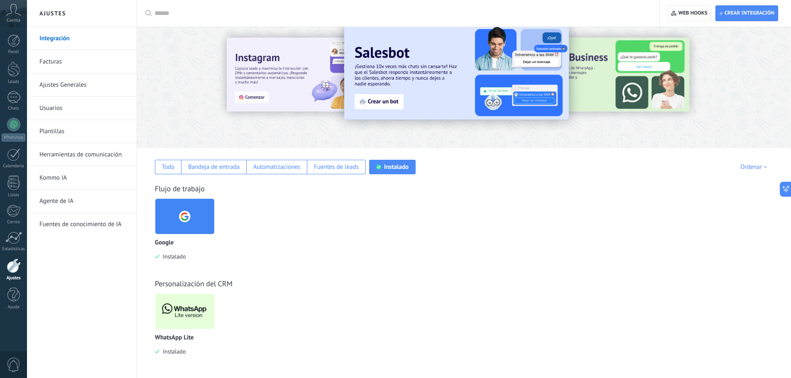
click at [182, 307] on img at bounding box center [184, 312] width 59 height 40
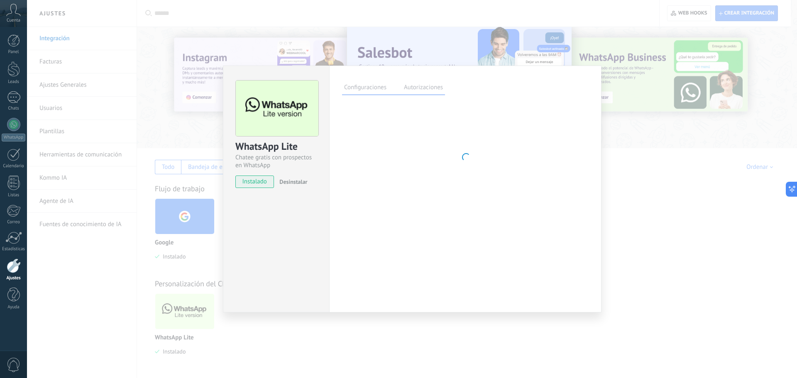
click at [186, 312] on div "WhatsApp Lite Chatee gratis con prospectos en WhatsApp instalado Desinstalar Co…" at bounding box center [412, 189] width 770 height 378
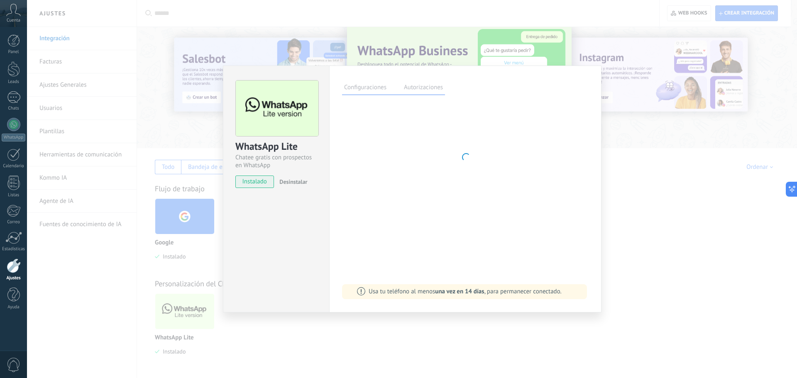
click at [184, 312] on div "WhatsApp Lite Chatee gratis con prospectos en WhatsApp instalado Desinstalar Co…" at bounding box center [412, 189] width 770 height 378
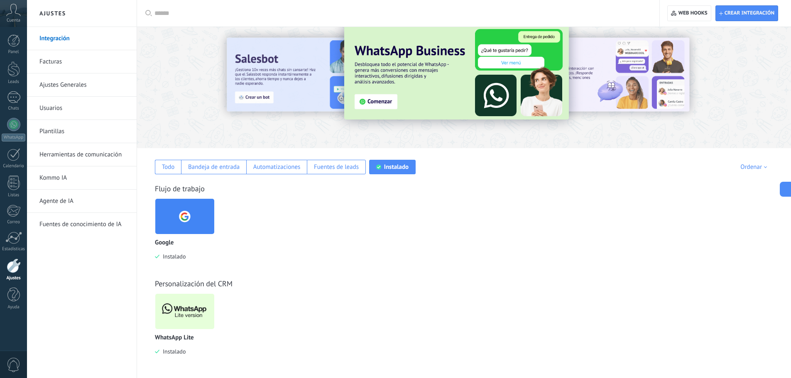
click at [184, 312] on img at bounding box center [184, 312] width 59 height 40
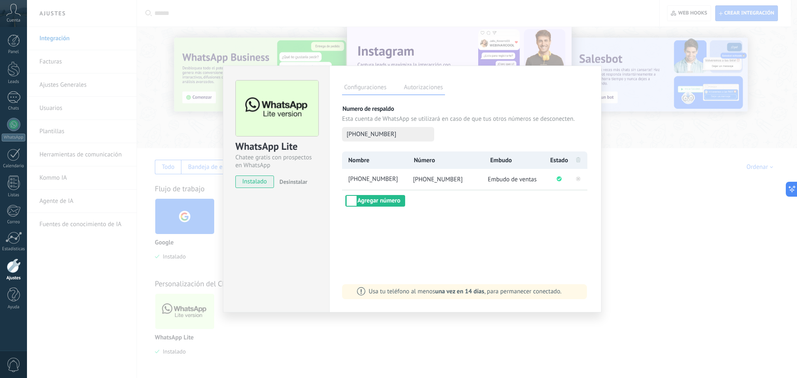
click at [693, 187] on div "WhatsApp Lite Chatee gratis con prospectos en WhatsApp instalado Desinstalar Co…" at bounding box center [412, 189] width 770 height 378
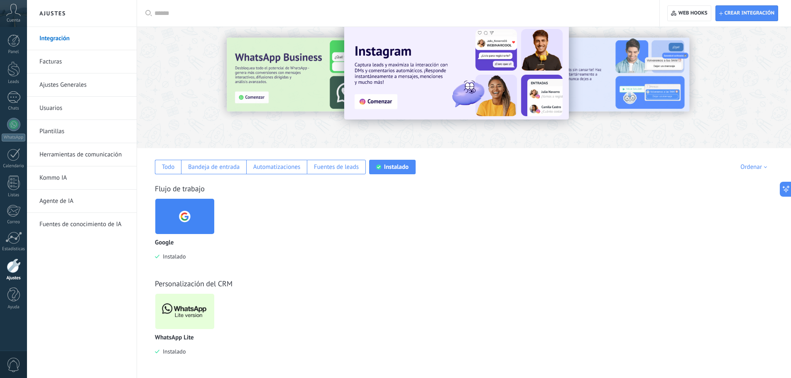
click at [166, 214] on img at bounding box center [184, 216] width 59 height 40
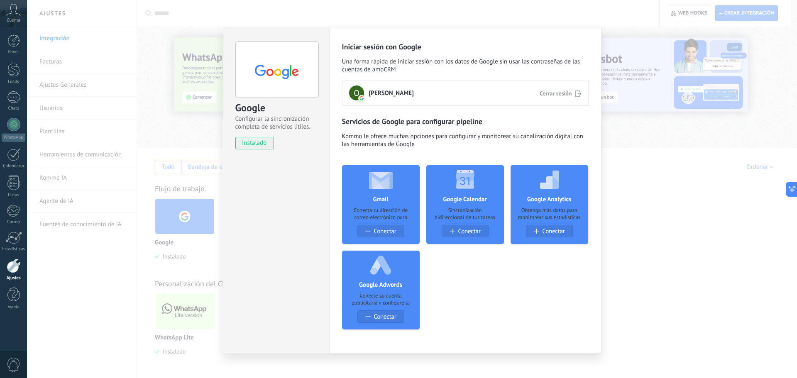
click at [658, 197] on div "Google Configurar la sincronización completa de servicios útiles. instalado Des…" at bounding box center [412, 189] width 770 height 378
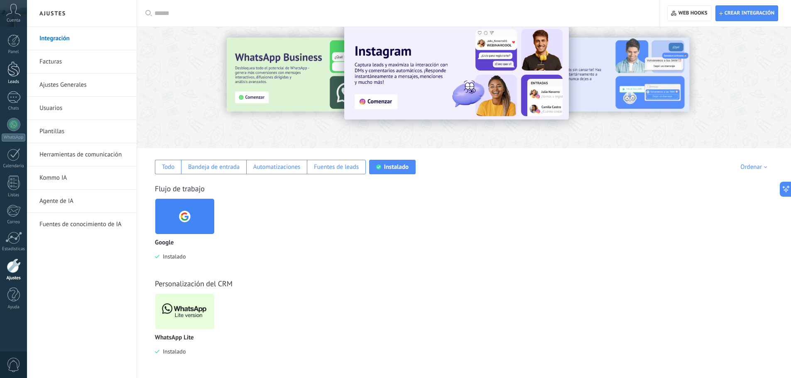
click at [16, 82] on div "Leads" at bounding box center [14, 81] width 24 height 5
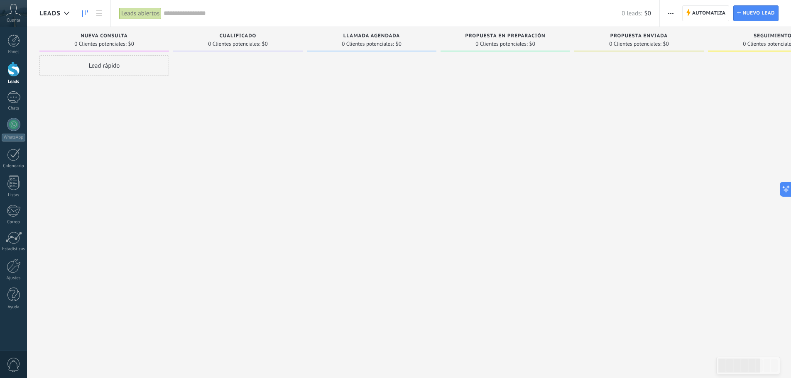
click at [110, 61] on div "Lead rápido" at bounding box center [104, 65] width 130 height 21
click at [156, 174] on div "Ajustes" at bounding box center [148, 177] width 18 height 6
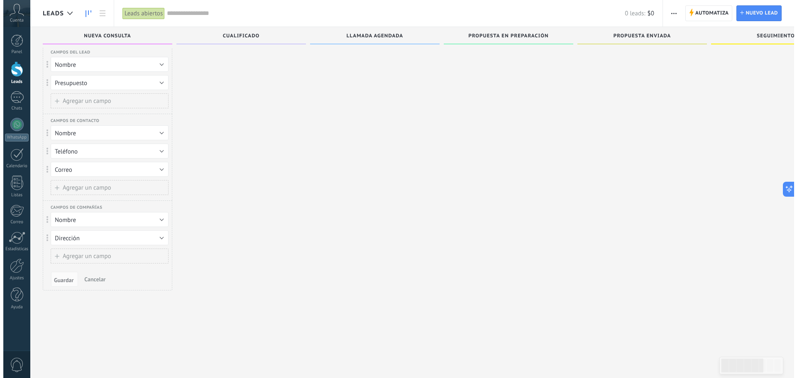
scroll to position [14, 0]
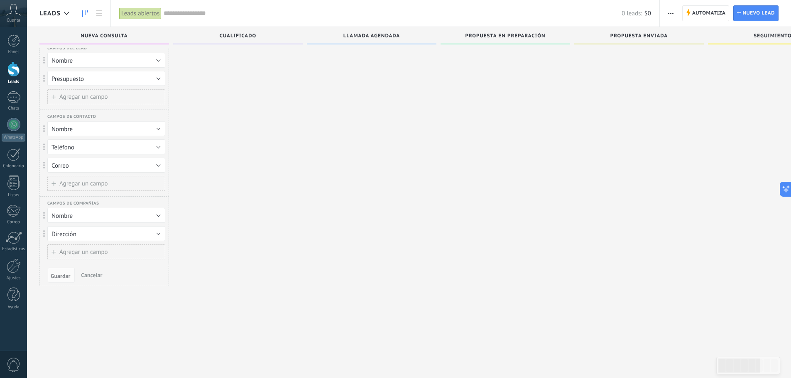
click at [89, 274] on span "Cancelar" at bounding box center [91, 275] width 21 height 7
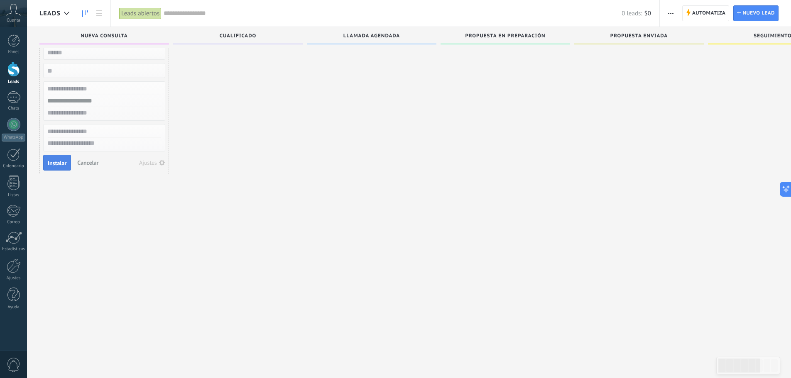
click at [56, 166] on span "Instalar" at bounding box center [57, 163] width 19 height 6
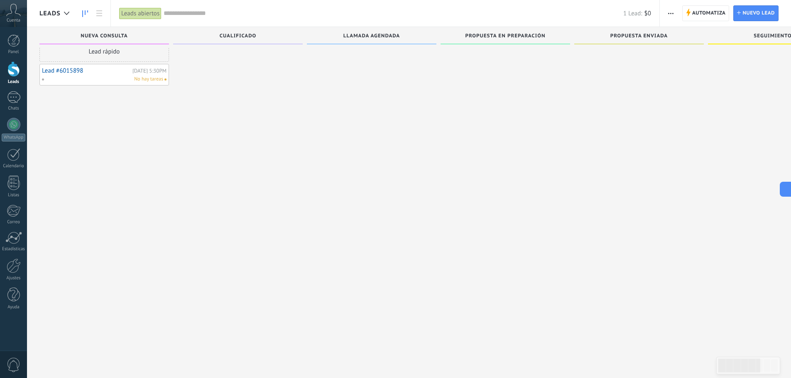
click at [76, 69] on link "Lead #6015898" at bounding box center [86, 70] width 88 height 7
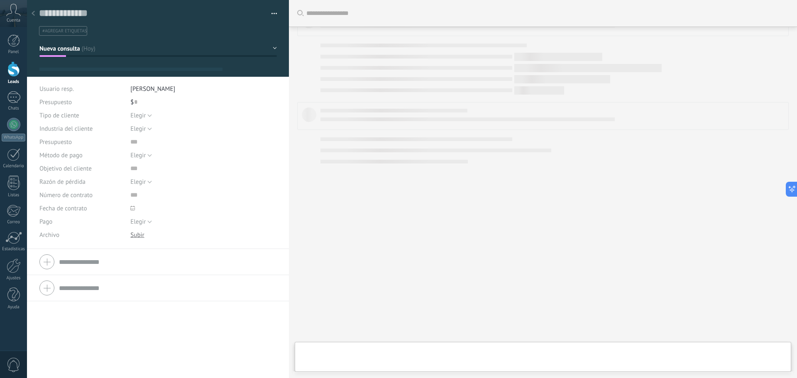
type textarea "**********"
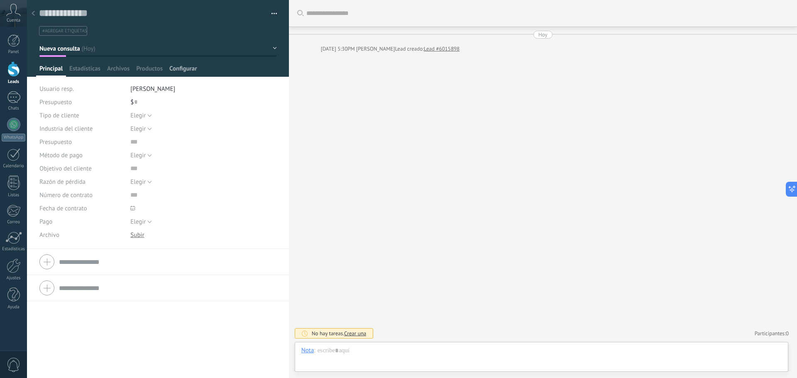
click at [194, 70] on span "Configurar" at bounding box center [182, 71] width 27 height 12
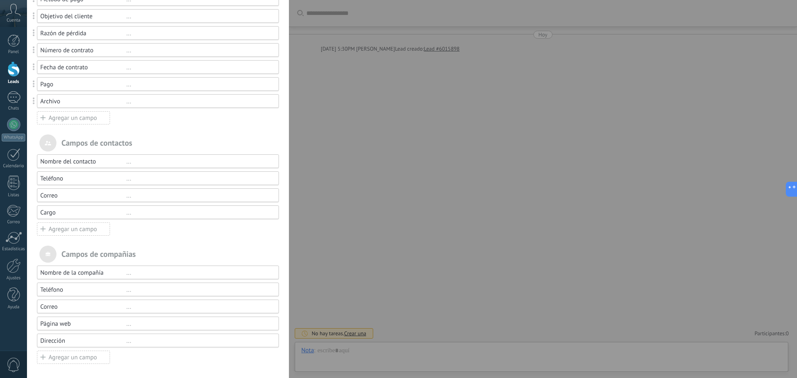
scroll to position [0, 0]
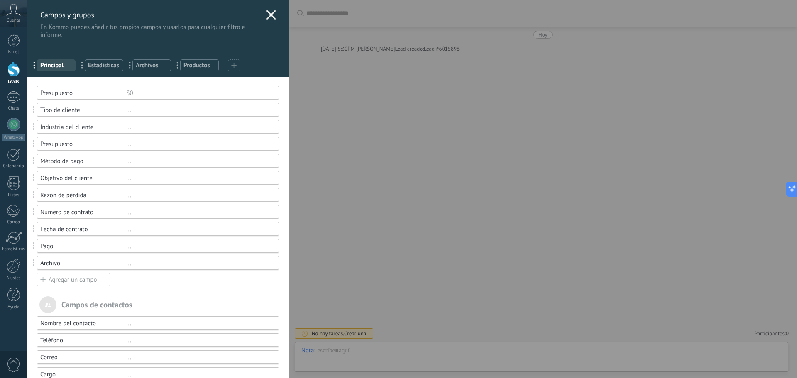
click at [266, 15] on icon at bounding box center [271, 15] width 10 height 10
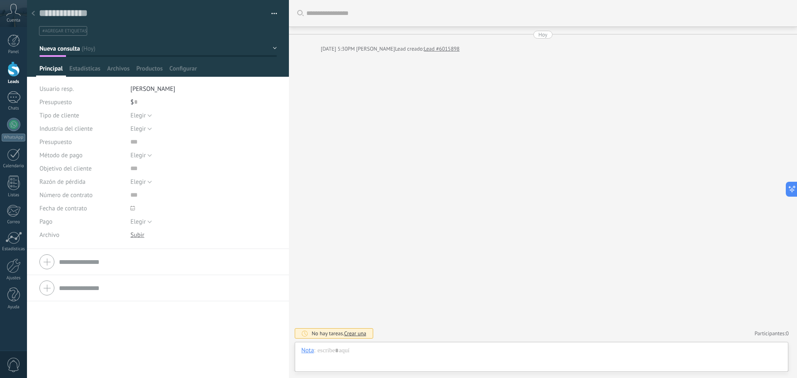
click at [266, 14] on button "button" at bounding box center [271, 13] width 12 height 12
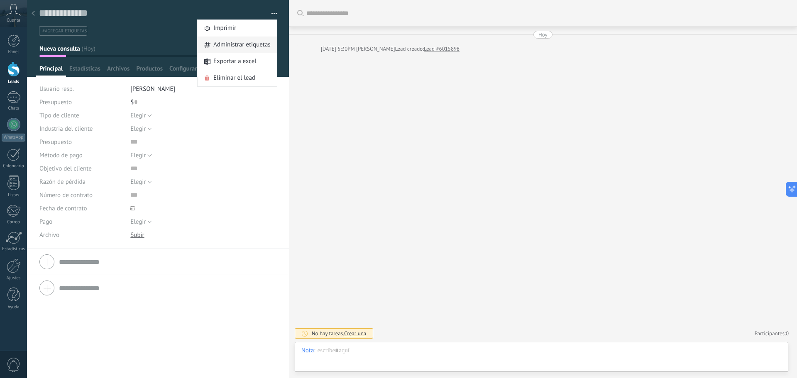
click at [236, 45] on span "Administrar etiquetas" at bounding box center [241, 45] width 57 height 17
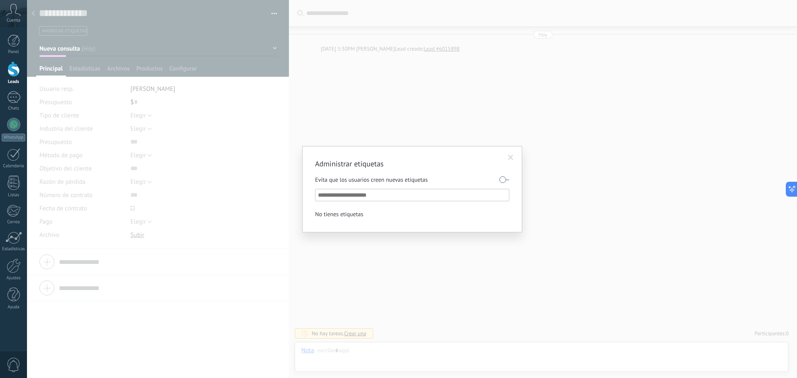
click at [516, 154] on span at bounding box center [511, 158] width 14 height 14
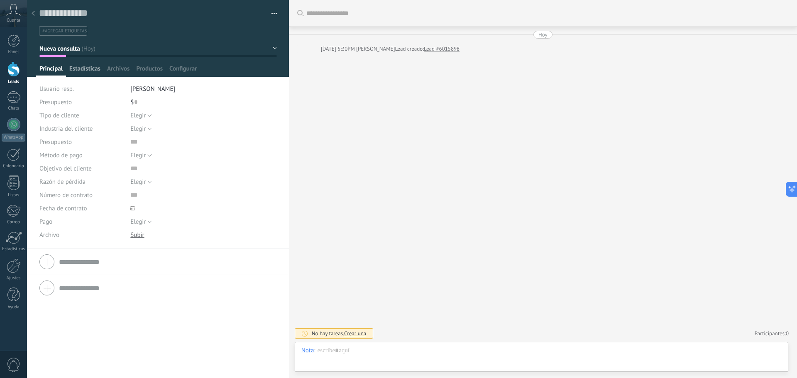
click at [88, 65] on span "Estadísticas" at bounding box center [84, 71] width 31 height 12
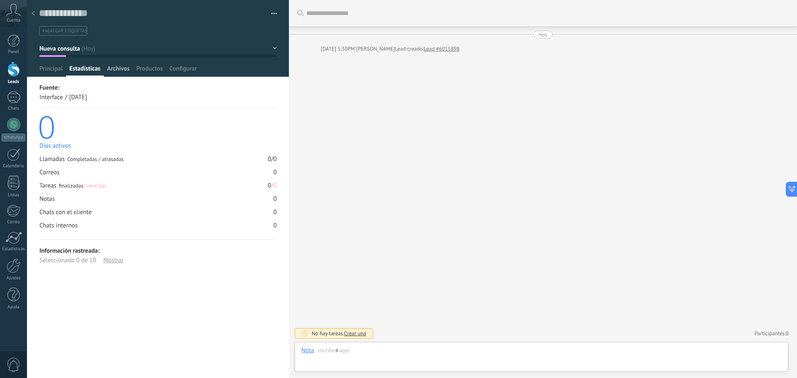
click at [114, 72] on span "Archivos" at bounding box center [118, 71] width 22 height 12
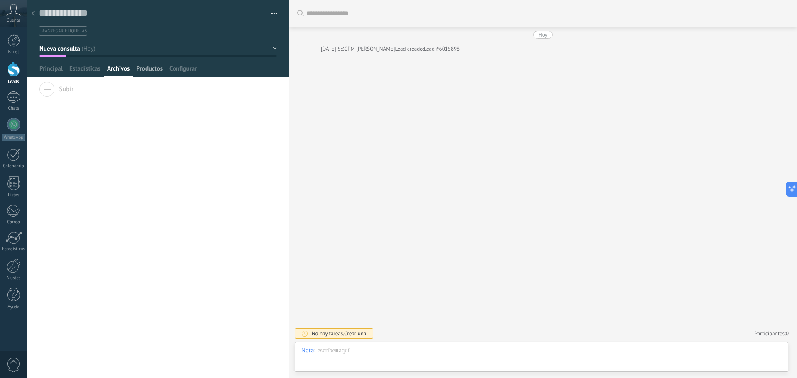
click at [147, 68] on span "Productos" at bounding box center [149, 71] width 27 height 12
click at [178, 71] on span "Configurar" at bounding box center [182, 71] width 27 height 12
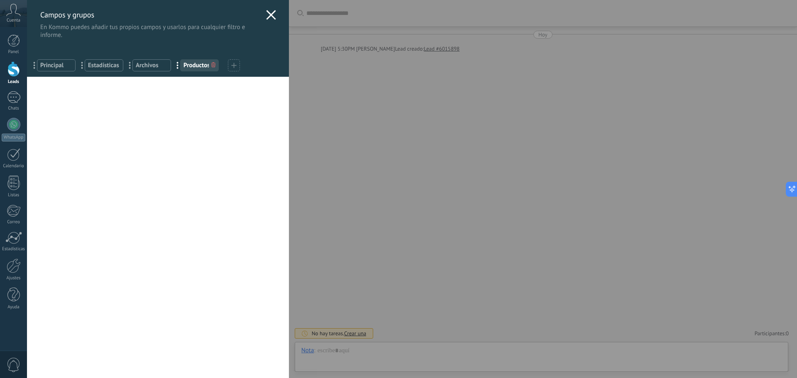
click at [276, 17] on div "Campos y grupos En Kommo puedes añadir tus propios campos y usarlos para cualqu…" at bounding box center [158, 19] width 262 height 39
click at [274, 17] on div "Campos y grupos En Kommo puedes añadir tus propios campos y usarlos para cualqu…" at bounding box center [158, 19] width 262 height 39
click at [268, 12] on icon at bounding box center [271, 15] width 10 height 10
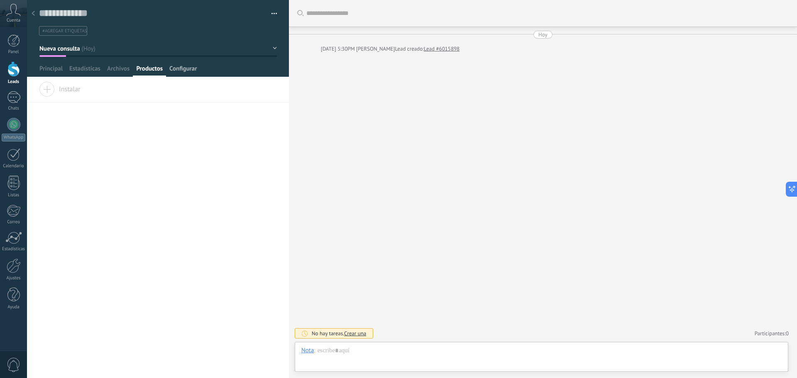
click at [185, 71] on span "Configurar" at bounding box center [182, 71] width 27 height 12
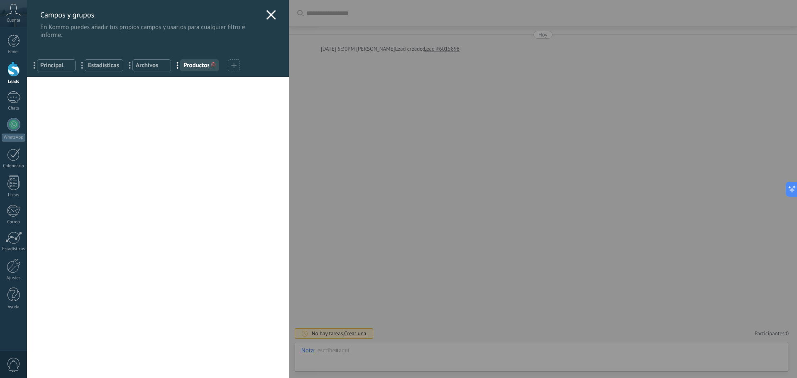
click at [270, 14] on icon at bounding box center [271, 15] width 10 height 10
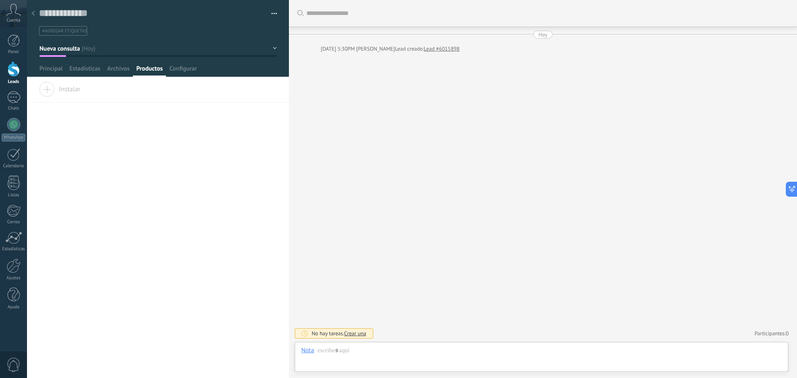
click at [271, 47] on button "Nueva consulta" at bounding box center [158, 48] width 238 height 15
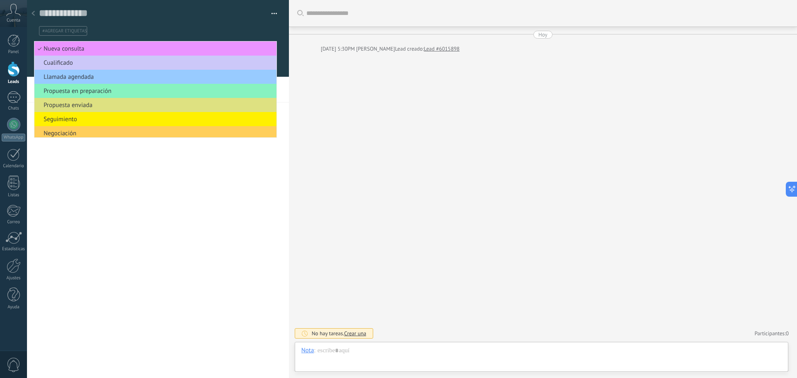
click at [266, 33] on ul "#agregar etiquetas" at bounding box center [156, 30] width 237 height 11
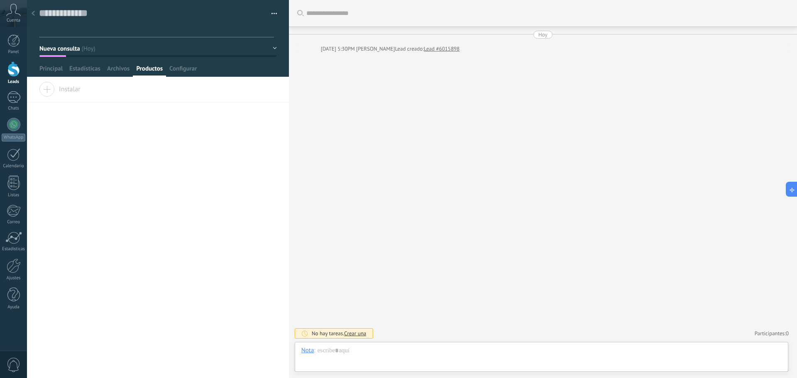
click at [269, 8] on button "button" at bounding box center [271, 13] width 12 height 12
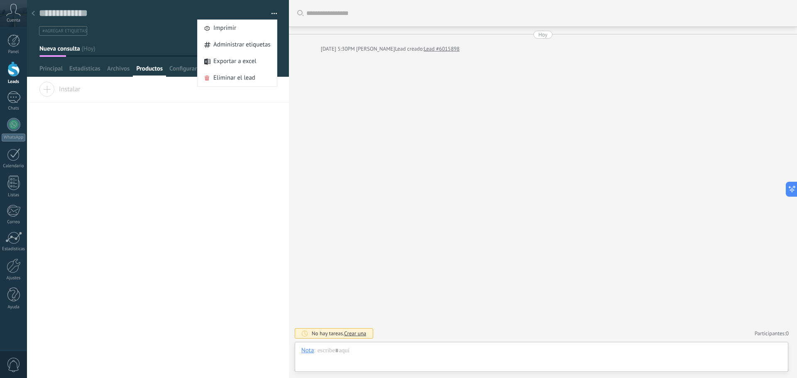
click at [147, 226] on div "Compañía Teléfono Oficina Ofic. directo Celular Fax Casa Otro Teléfono Oficina …" at bounding box center [158, 230] width 262 height 296
